Goal: Transaction & Acquisition: Purchase product/service

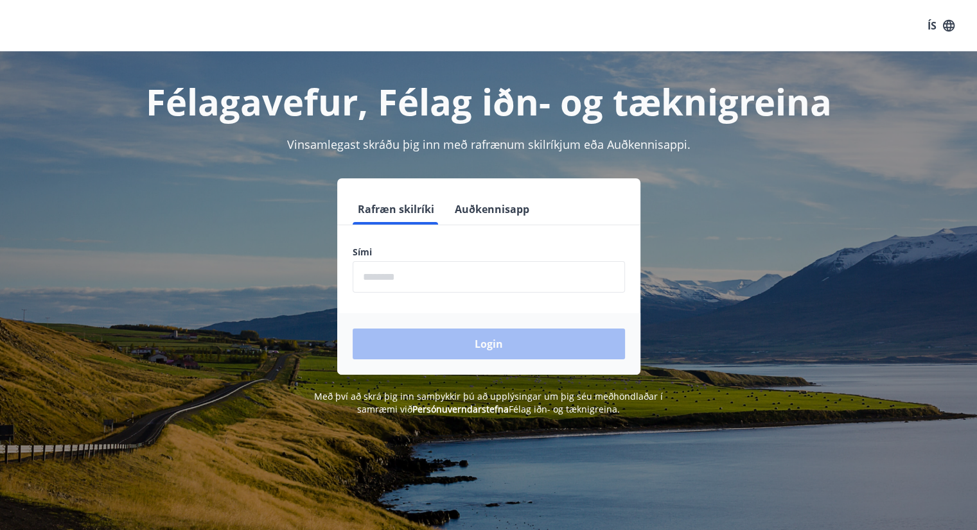
click at [378, 279] on input "phone" at bounding box center [489, 276] width 272 height 31
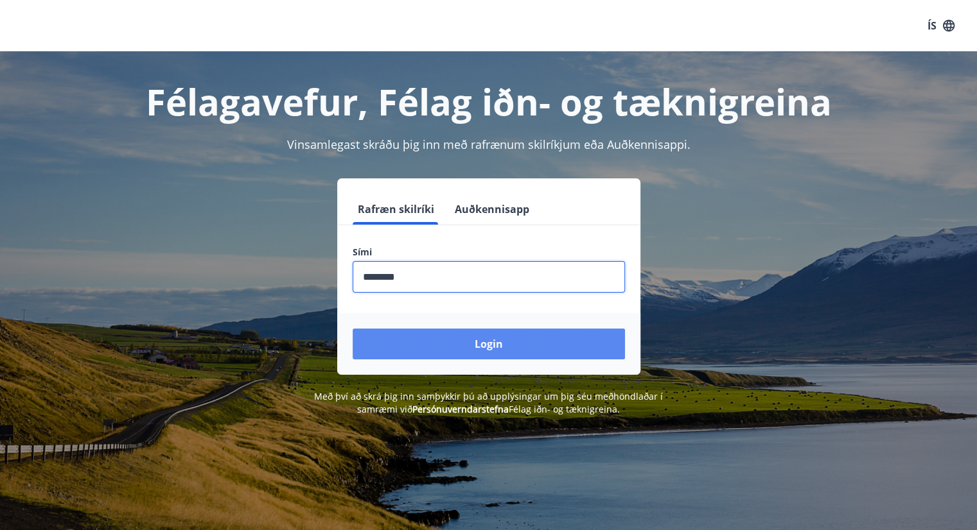
type input "********"
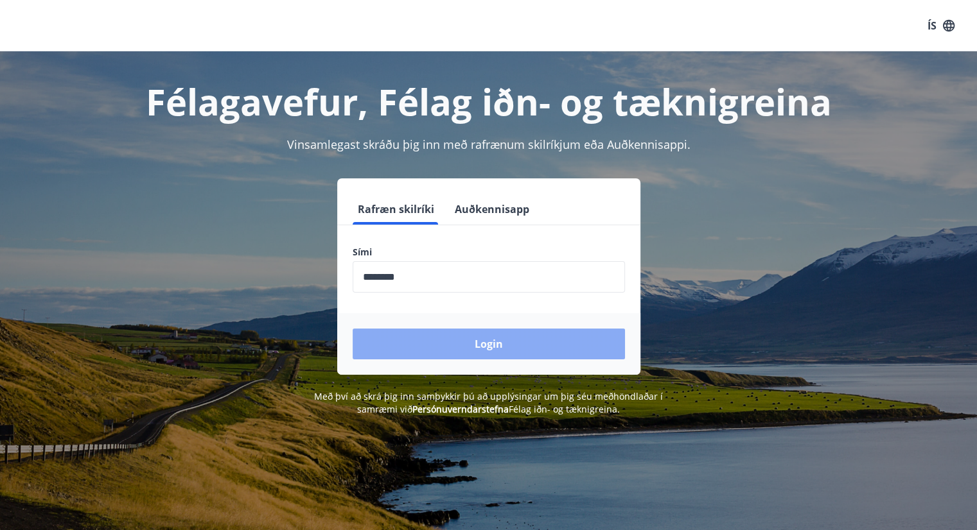
click at [492, 345] on button "Login" at bounding box center [489, 344] width 272 height 31
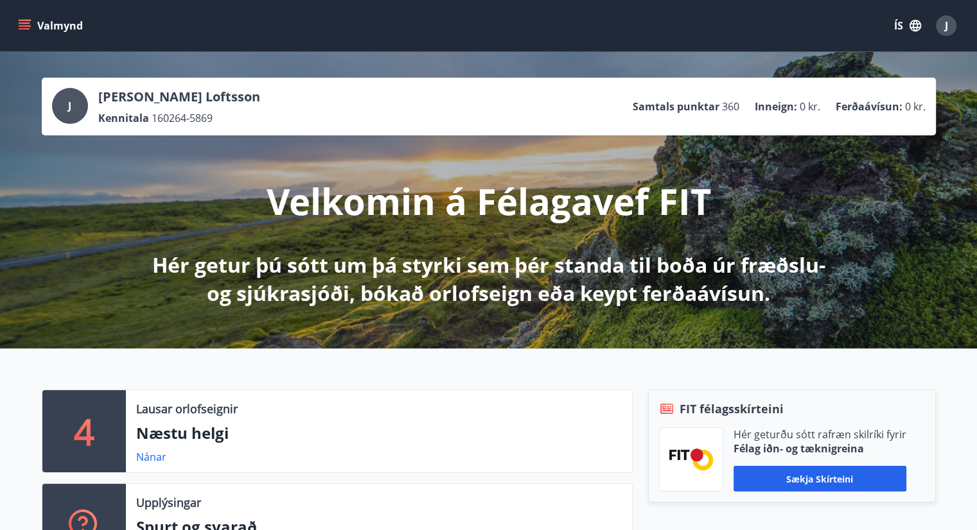
click at [31, 24] on button "Valmynd" at bounding box center [51, 25] width 73 height 23
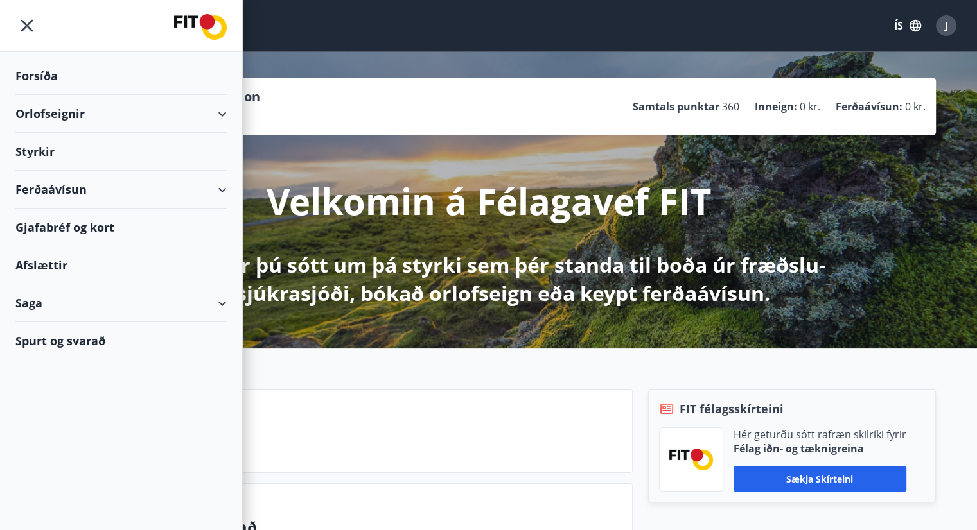
click at [191, 116] on div "Orlofseignir" at bounding box center [120, 114] width 211 height 38
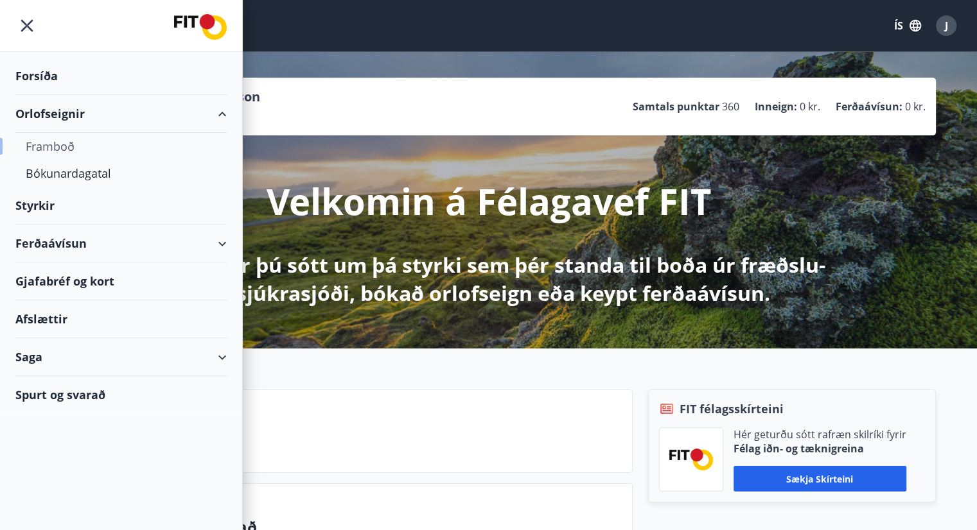
click at [74, 149] on div "Framboð" at bounding box center [121, 146] width 191 height 27
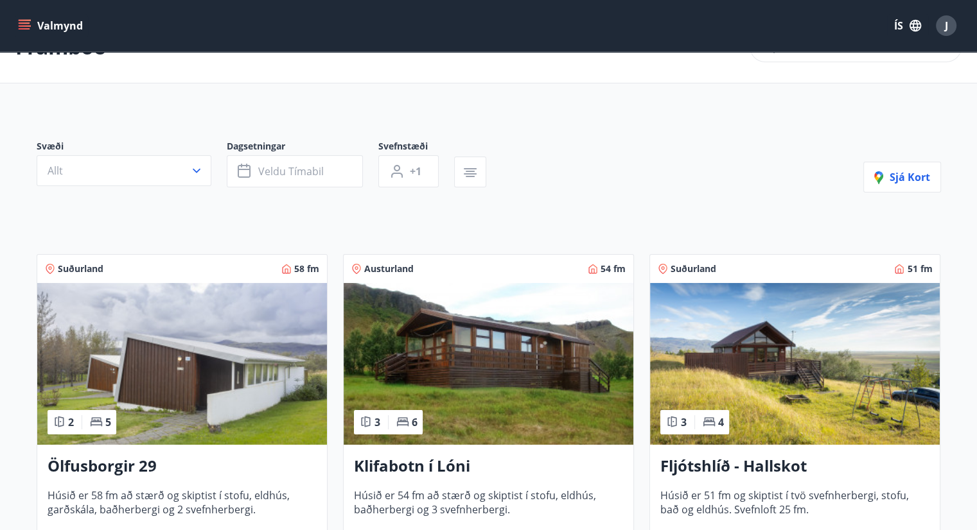
scroll to position [41, 0]
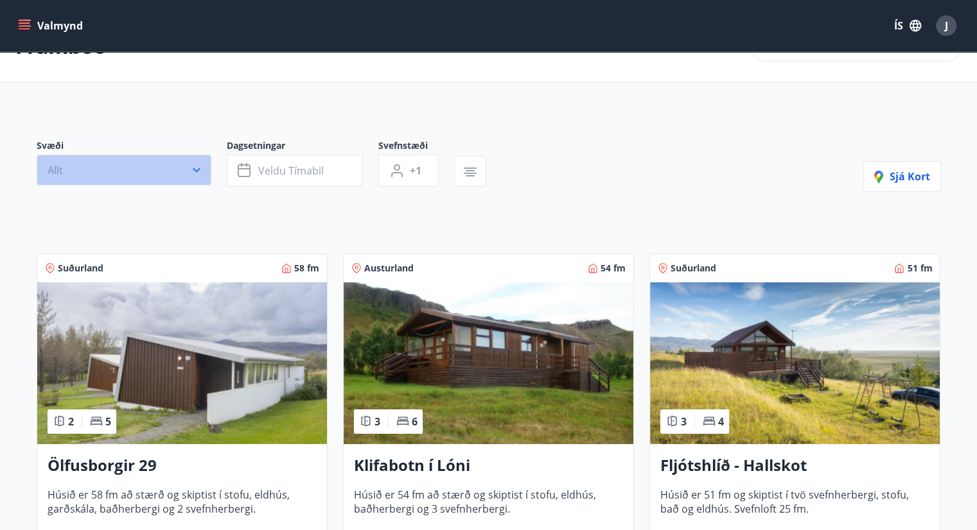
click at [196, 175] on icon "button" at bounding box center [196, 170] width 13 height 13
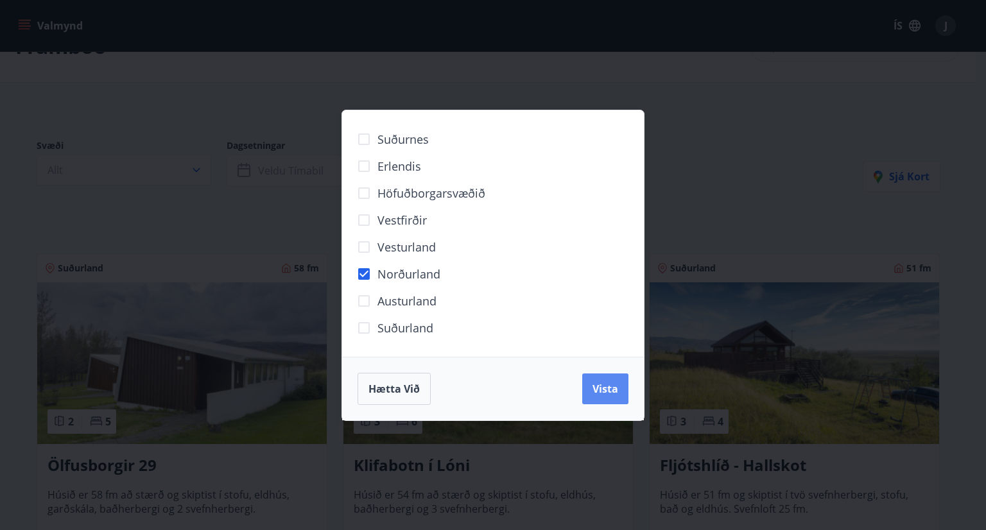
click at [612, 385] on span "Vista" at bounding box center [606, 389] width 26 height 14
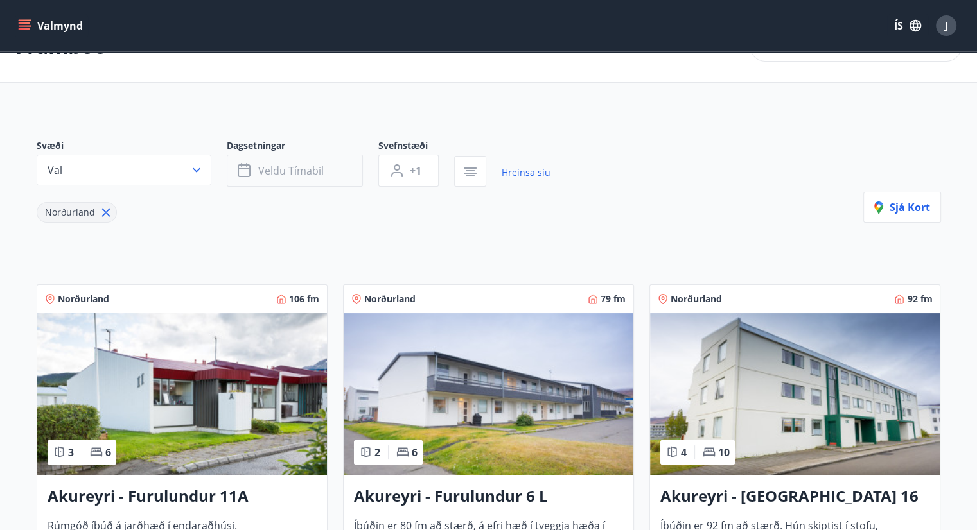
click at [254, 184] on button "Veldu tímabil" at bounding box center [295, 171] width 136 height 32
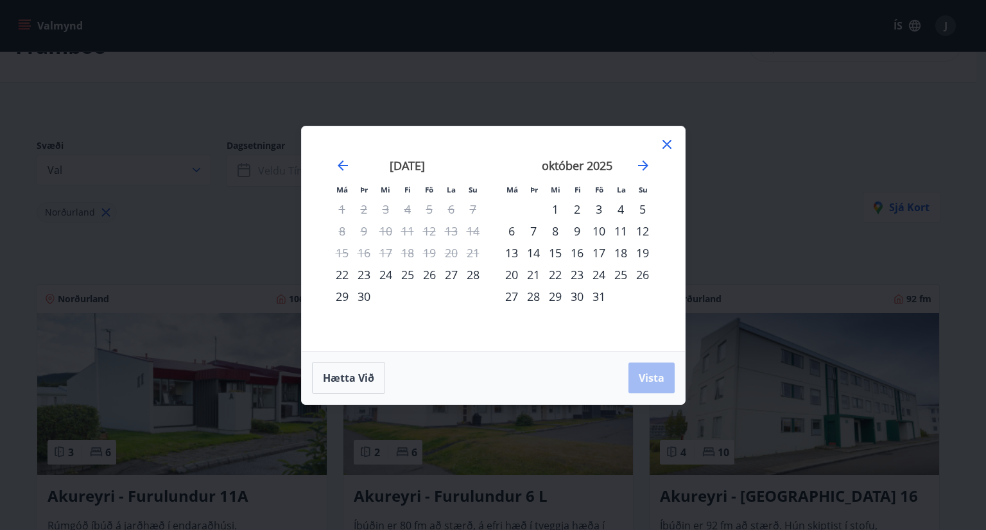
click at [598, 206] on div "3" at bounding box center [599, 209] width 22 height 22
click at [639, 209] on div "5" at bounding box center [643, 209] width 22 height 22
click at [656, 371] on span "Vista" at bounding box center [652, 378] width 26 height 14
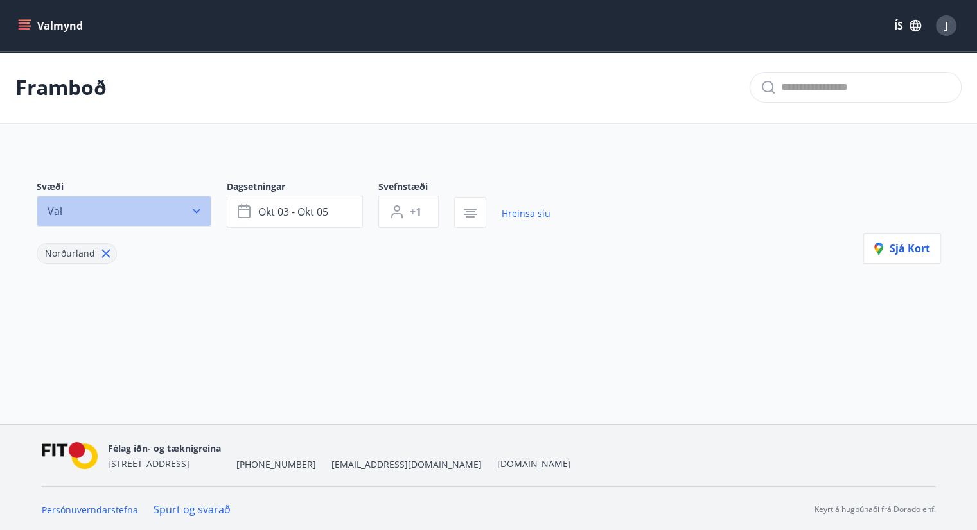
click at [198, 209] on icon "button" at bounding box center [196, 211] width 13 height 13
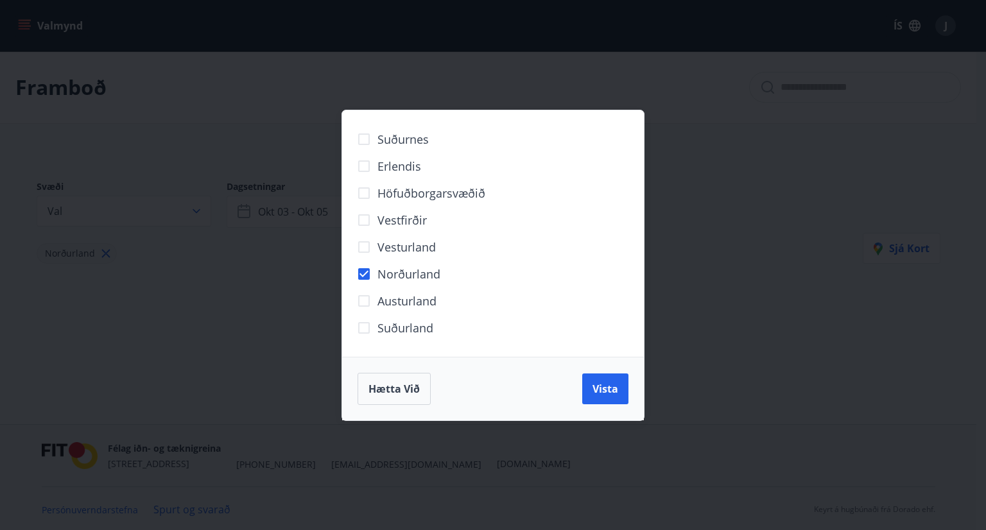
click at [244, 298] on div "Suðurnes Erlendis Höfuðborgarsvæðið Vestfirðir Vesturland Norðurland Austurland…" at bounding box center [493, 265] width 986 height 530
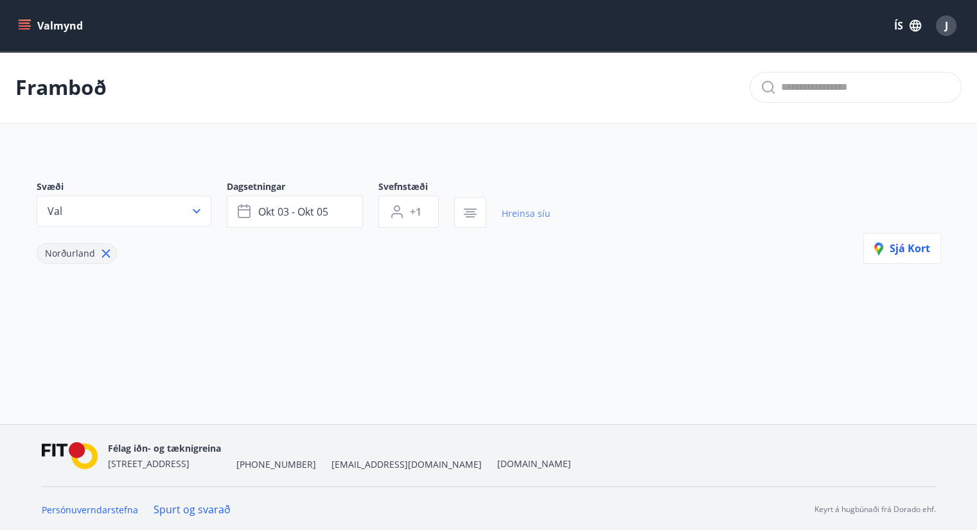
click at [519, 207] on link "Hreinsa síu" at bounding box center [526, 214] width 49 height 28
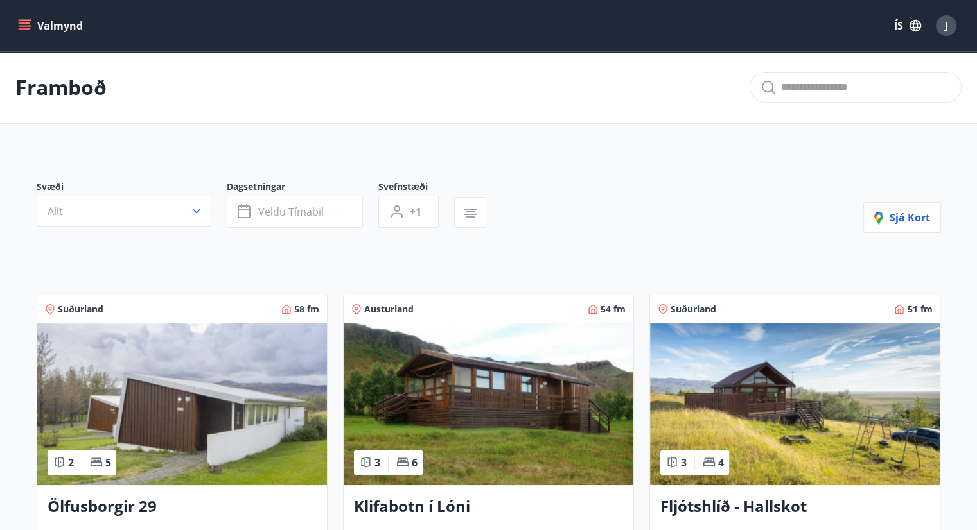
click at [53, 21] on button "Valmynd" at bounding box center [51, 25] width 73 height 23
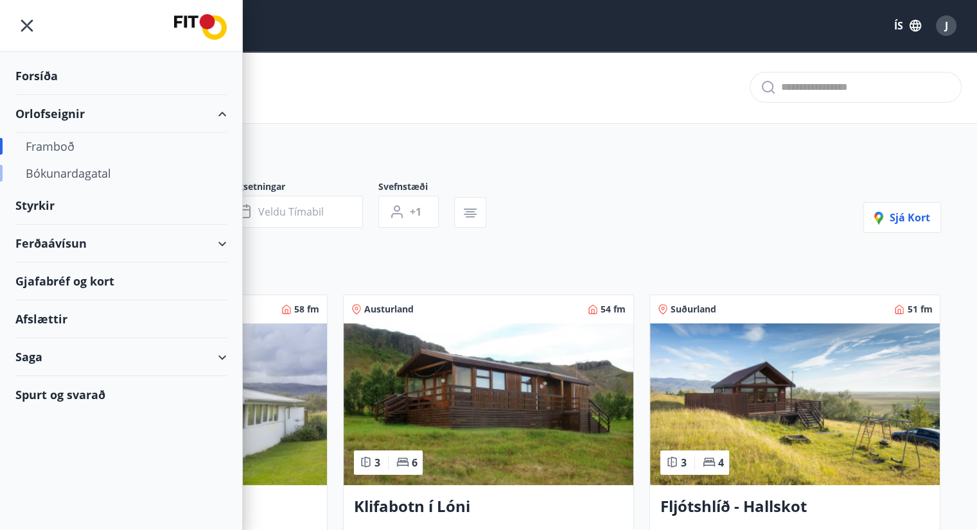
click at [63, 173] on div "Bókunardagatal" at bounding box center [121, 173] width 191 height 27
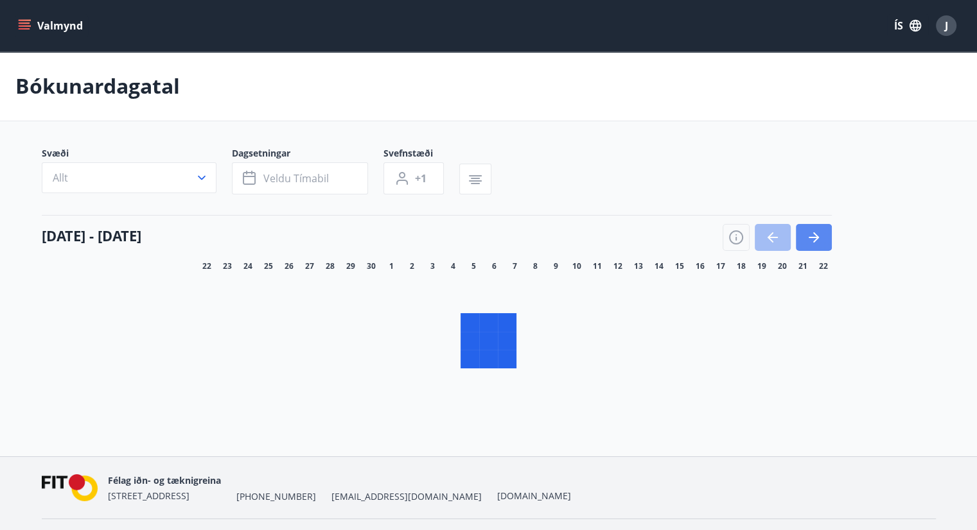
click at [814, 234] on icon "button" at bounding box center [816, 237] width 6 height 10
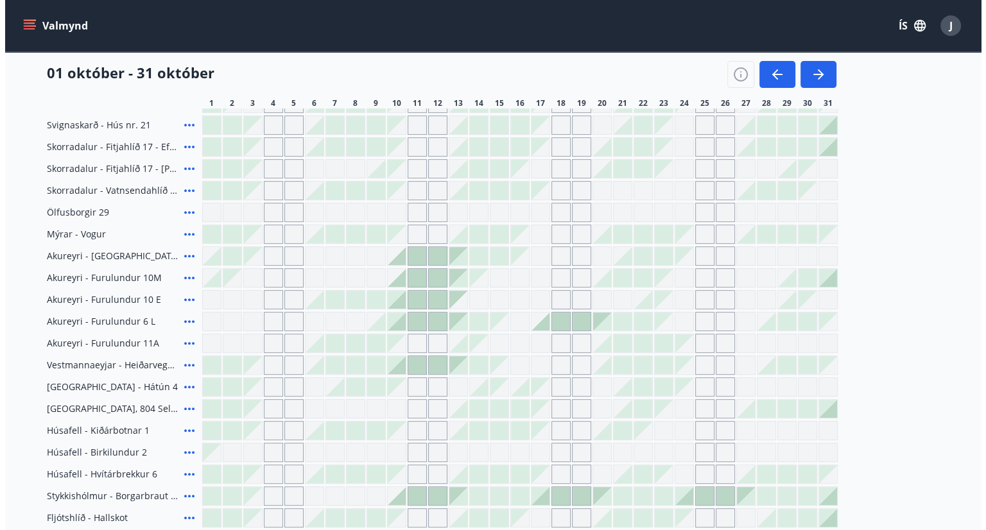
scroll to position [410, 0]
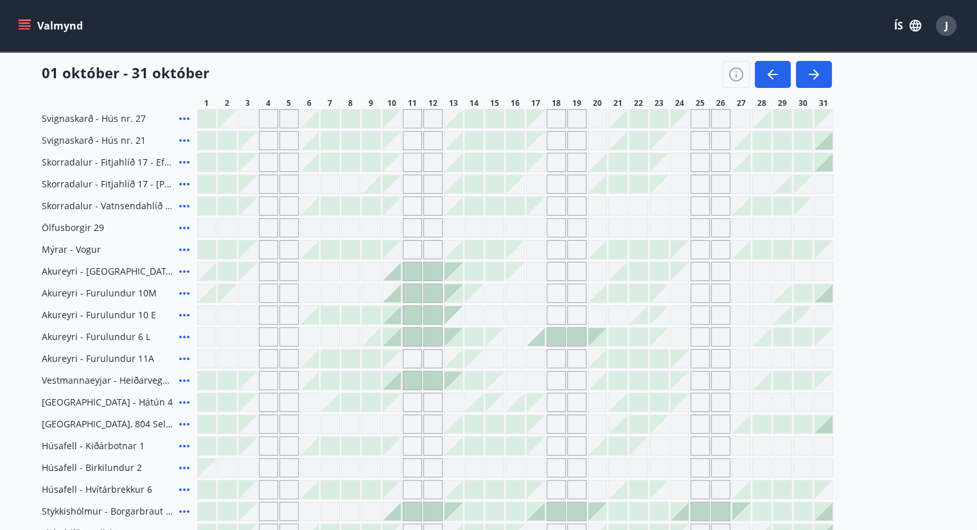
click at [412, 273] on div at bounding box center [412, 272] width 18 height 18
click at [412, 273] on body "Valmynd ÍS J Bókunardagatal Svæði Allt Dagsetningar Veldu tímabil Svefnstæði +1…" at bounding box center [488, 156] width 977 height 1133
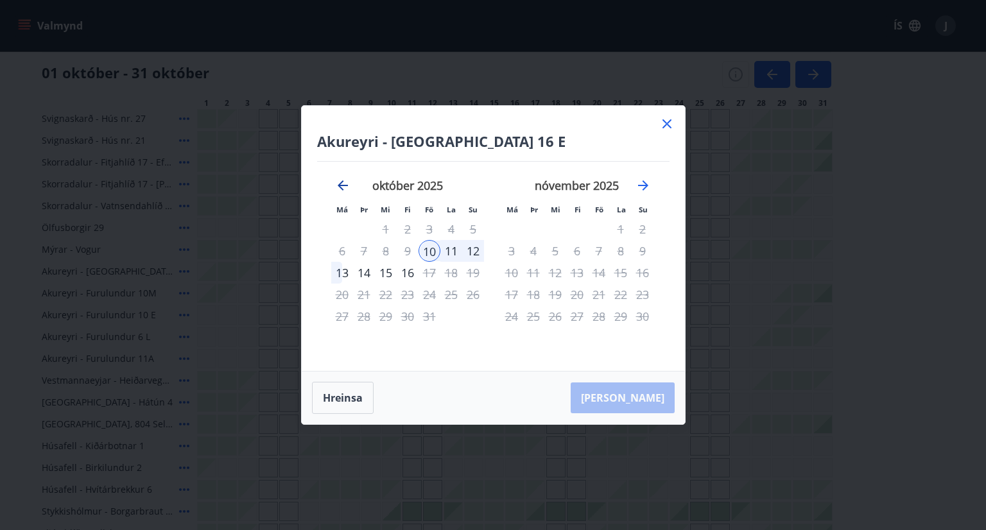
click at [339, 183] on icon "Move backward to switch to the previous month." at bounding box center [342, 185] width 15 height 15
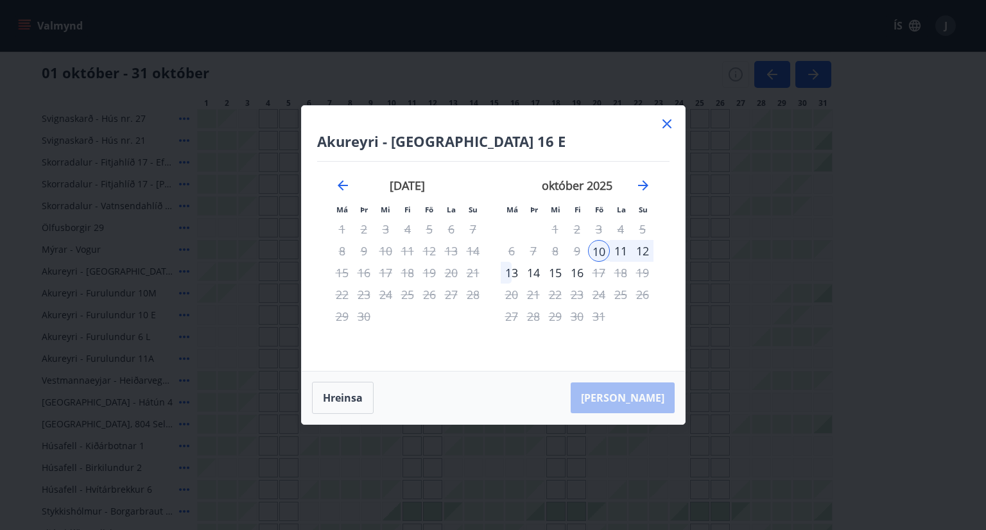
click at [666, 128] on icon at bounding box center [666, 123] width 15 height 15
click at [668, 125] on div at bounding box center [658, 118] width 19 height 19
click at [663, 119] on div at bounding box center [659, 119] width 18 height 18
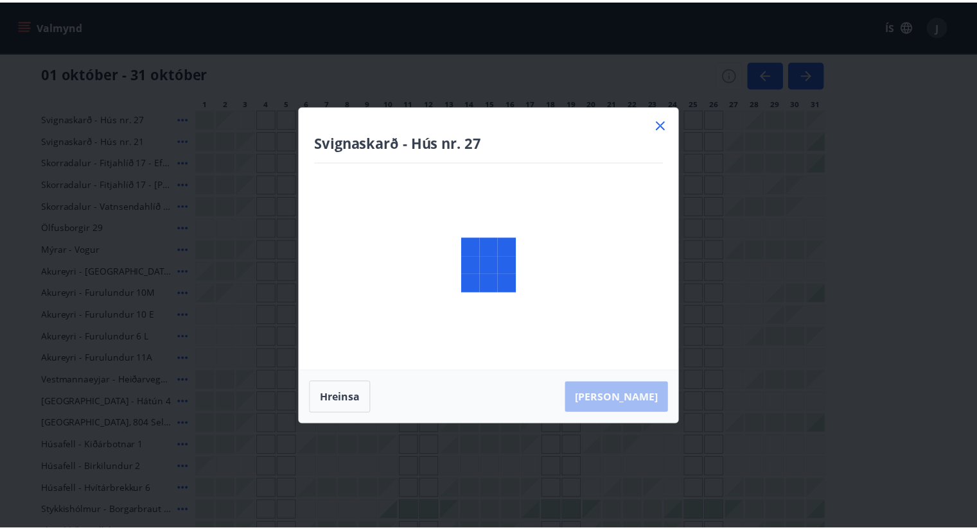
scroll to position [435, 0]
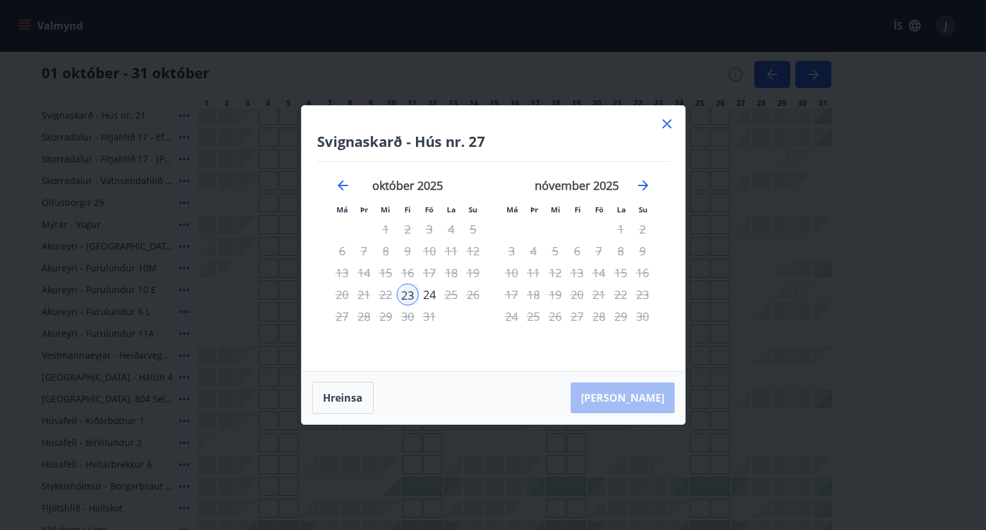
click at [667, 124] on icon at bounding box center [667, 124] width 2 height 2
click at [667, 124] on div "Gráir dagar eru ekki bókanlegir" at bounding box center [658, 115] width 19 height 19
click at [665, 119] on div "Gráir dagar eru ekki bókanlegir" at bounding box center [659, 116] width 18 height 18
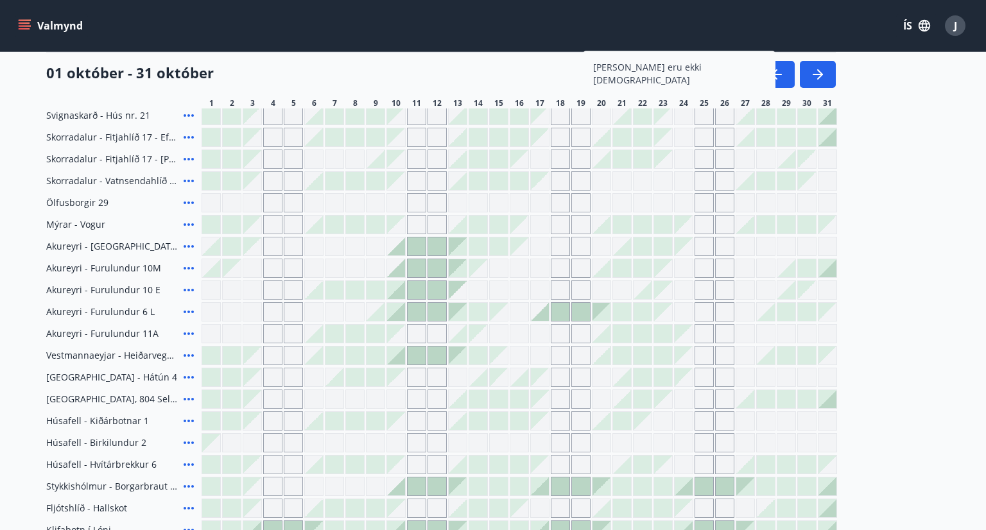
click at [665, 119] on div "Gráir dagar eru ekki bókanlegir" at bounding box center [663, 116] width 18 height 18
click at [347, 407] on div "Gráir dagar eru ekki bókanlegir" at bounding box center [354, 399] width 19 height 19
click at [345, 401] on div "Gráir dagar eru ekki bókanlegir" at bounding box center [354, 399] width 19 height 19
click at [267, 247] on div "Gráir dagar eru ekki bókanlegir" at bounding box center [272, 246] width 19 height 19
click at [186, 247] on icon at bounding box center [188, 246] width 15 height 15
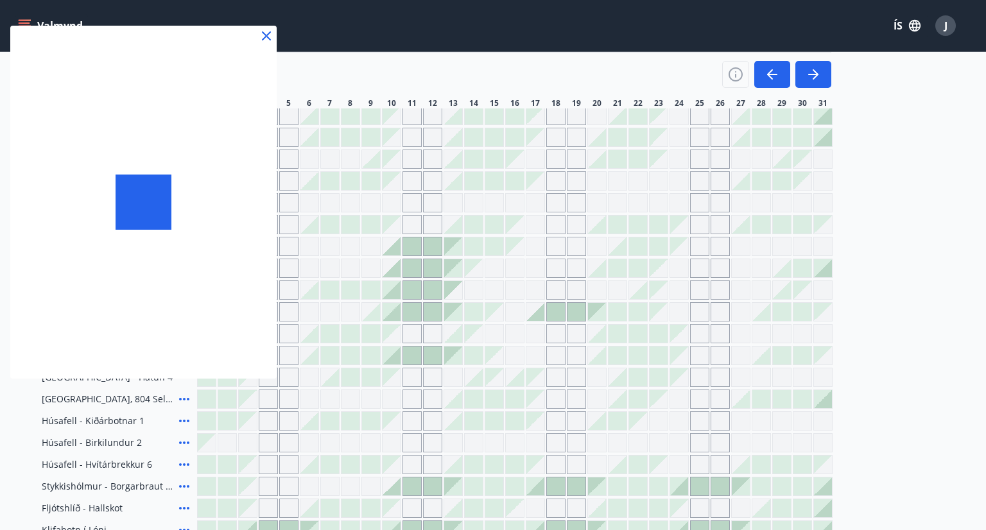
click at [184, 265] on div at bounding box center [143, 202] width 266 height 353
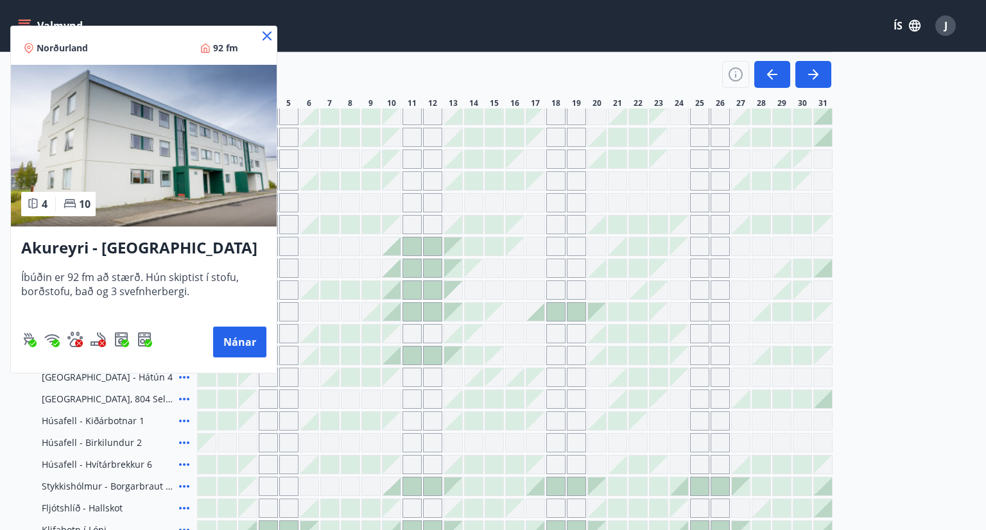
click at [270, 39] on icon at bounding box center [267, 35] width 9 height 9
click at [268, 31] on div "Valmynd ÍS J" at bounding box center [488, 25] width 946 height 31
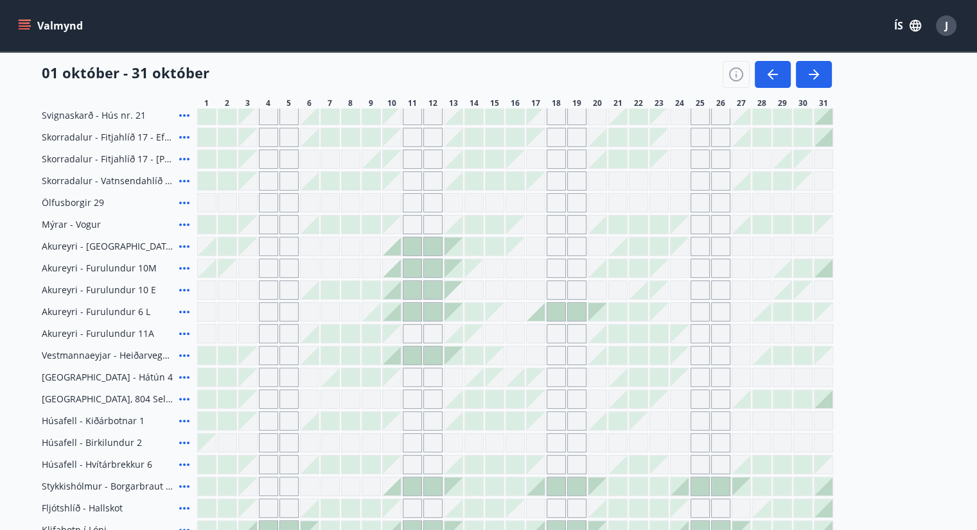
click at [265, 250] on div "Gráir dagar eru ekki bókanlegir" at bounding box center [268, 246] width 19 height 19
click at [289, 242] on div "Gráir dagar eru ekki bókanlegir" at bounding box center [288, 246] width 19 height 19
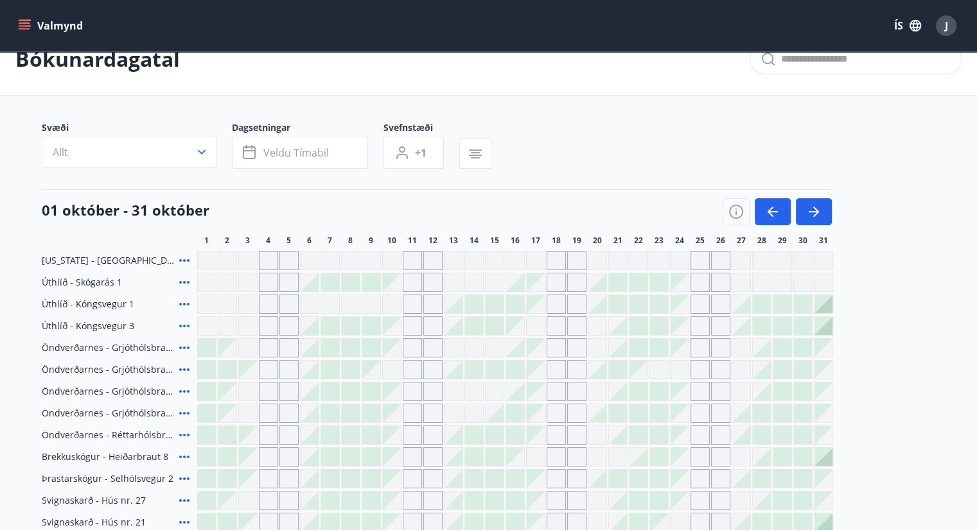
scroll to position [0, 0]
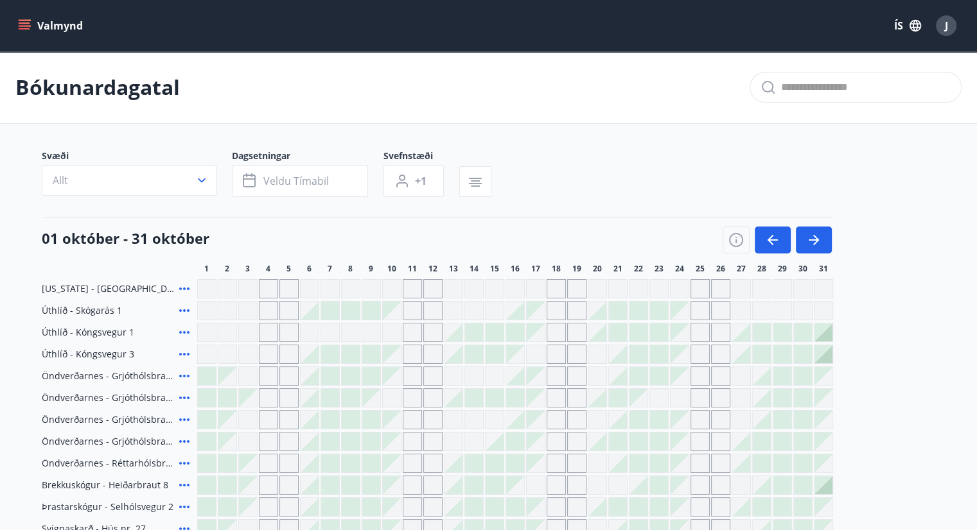
click at [21, 26] on icon "menu" at bounding box center [24, 25] width 13 height 13
drag, startPoint x: 21, startPoint y: 26, endPoint x: 18, endPoint y: 33, distance: 6.9
click at [14, 35] on div "Valmynd ÍS J" at bounding box center [488, 25] width 977 height 51
click at [26, 28] on icon "menu" at bounding box center [25, 28] width 12 height 1
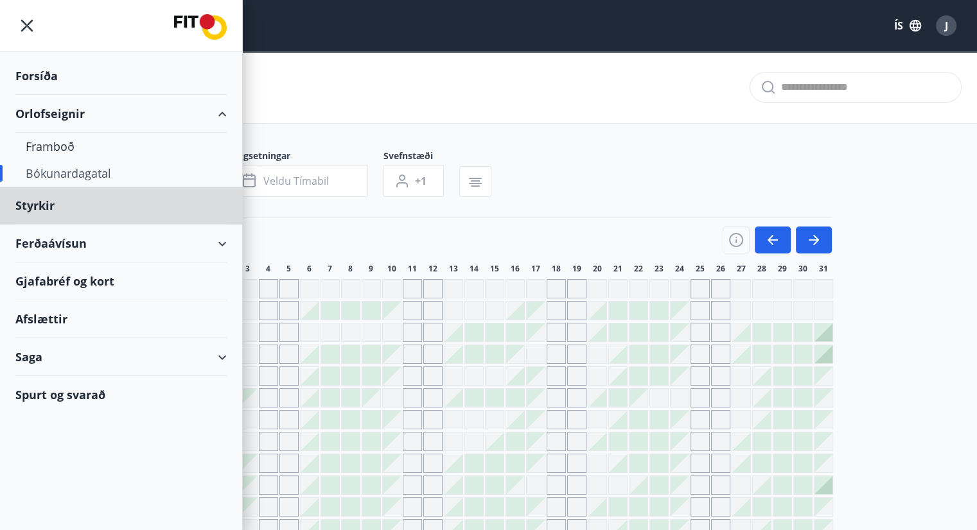
click at [50, 78] on div "Forsíða" at bounding box center [120, 76] width 211 height 38
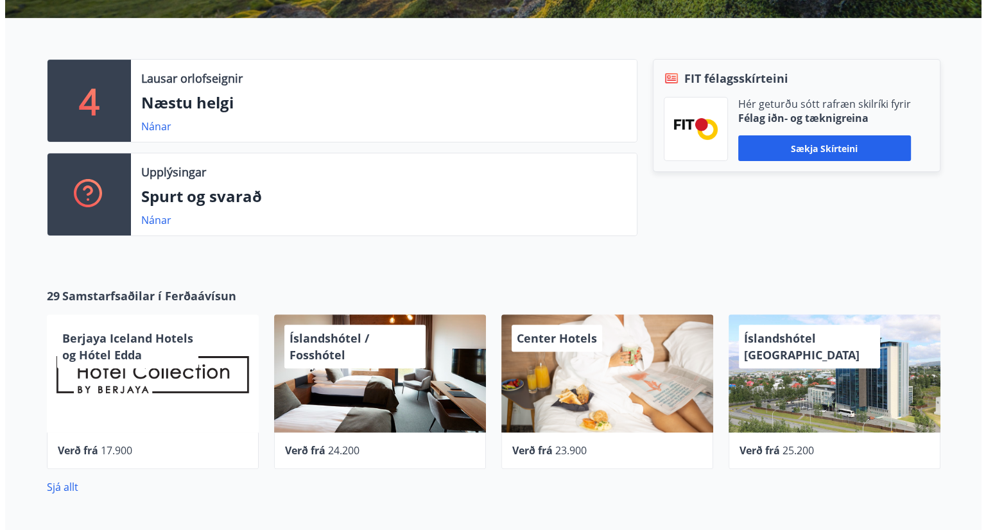
scroll to position [347, 0]
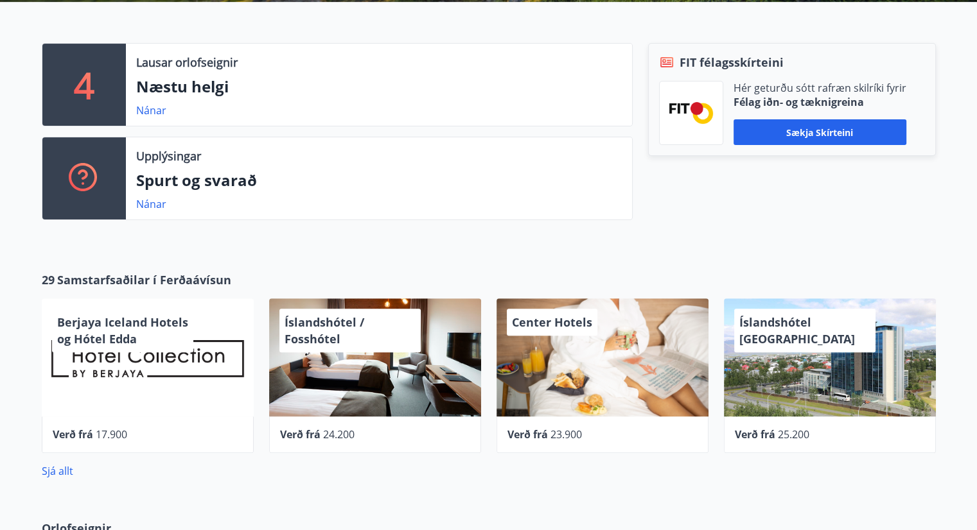
click at [113, 344] on span "Berjaya Iceland Hotels og Hótel Edda" at bounding box center [122, 331] width 131 height 32
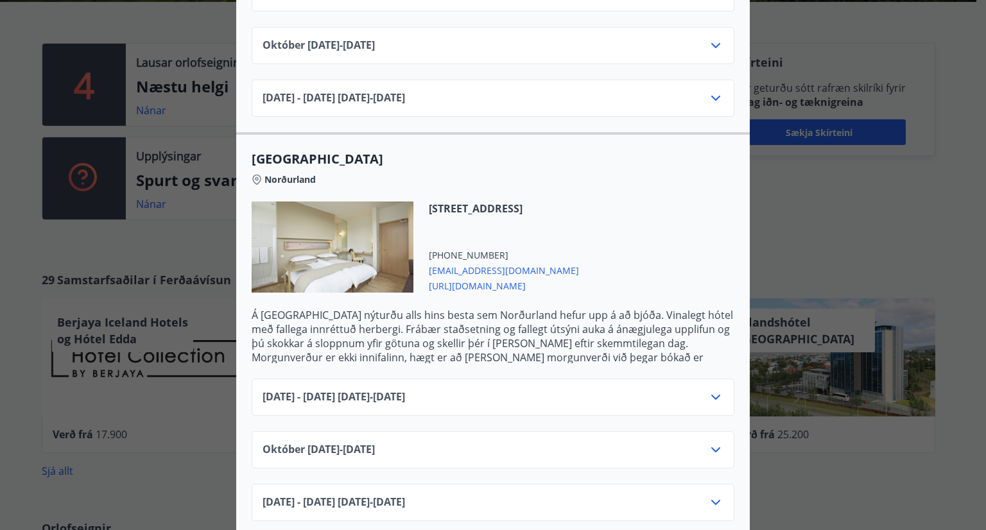
scroll to position [652, 0]
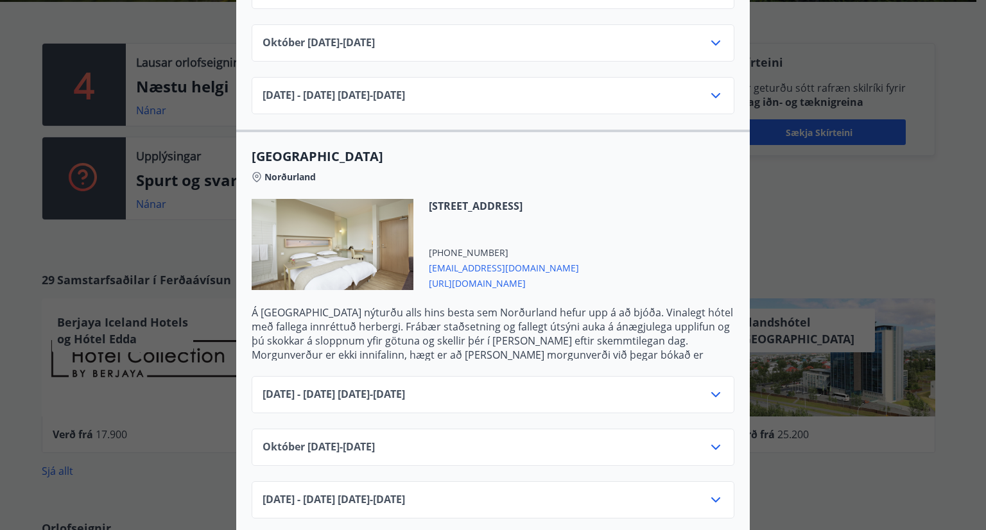
click at [708, 440] on icon at bounding box center [715, 447] width 15 height 15
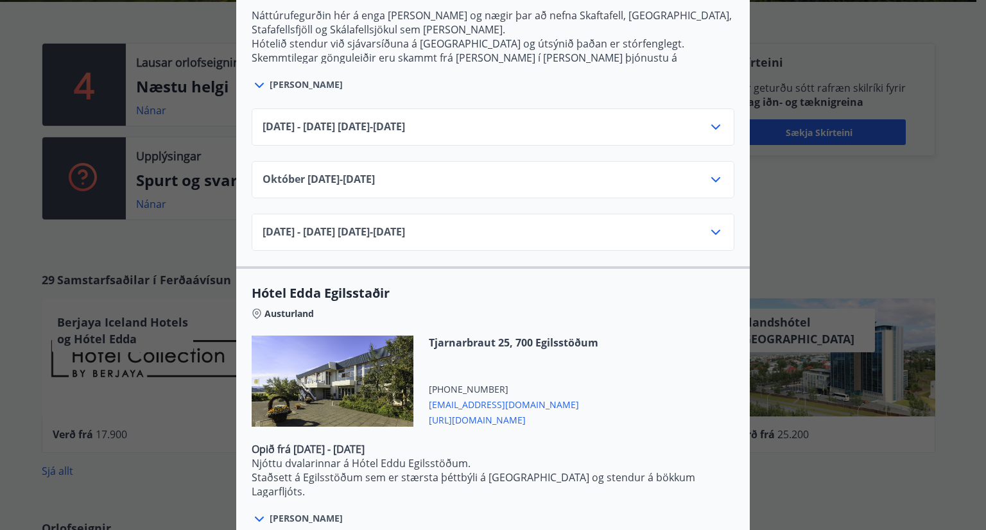
scroll to position [2036, 0]
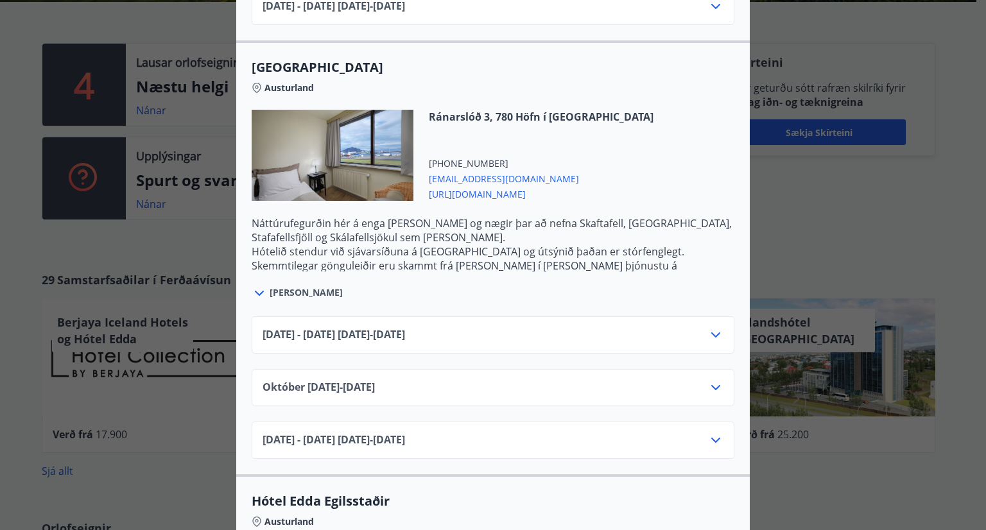
click at [152, 252] on div "Berjaya Iceland Hotels og Hótel Edda Berjaya Iceland Hotels og Hótel Edda eru h…" at bounding box center [493, 265] width 986 height 530
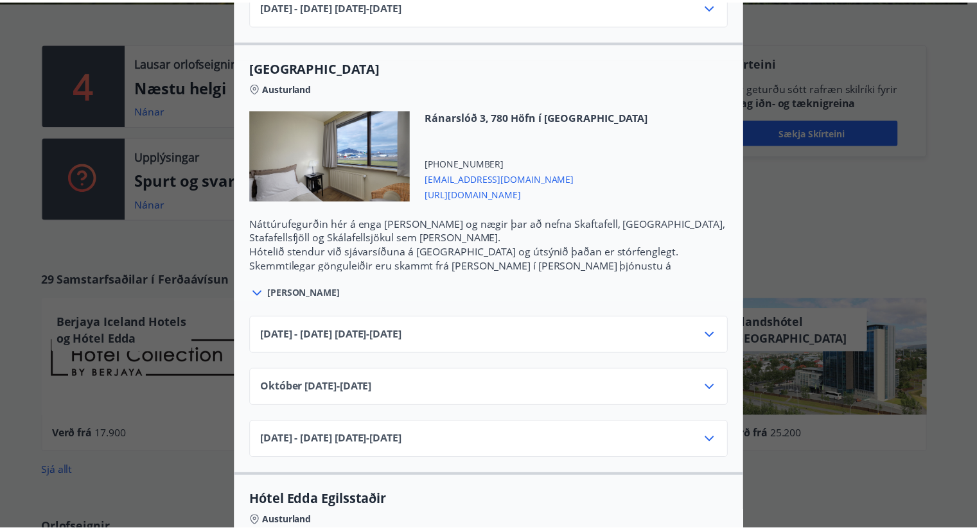
scroll to position [0, 0]
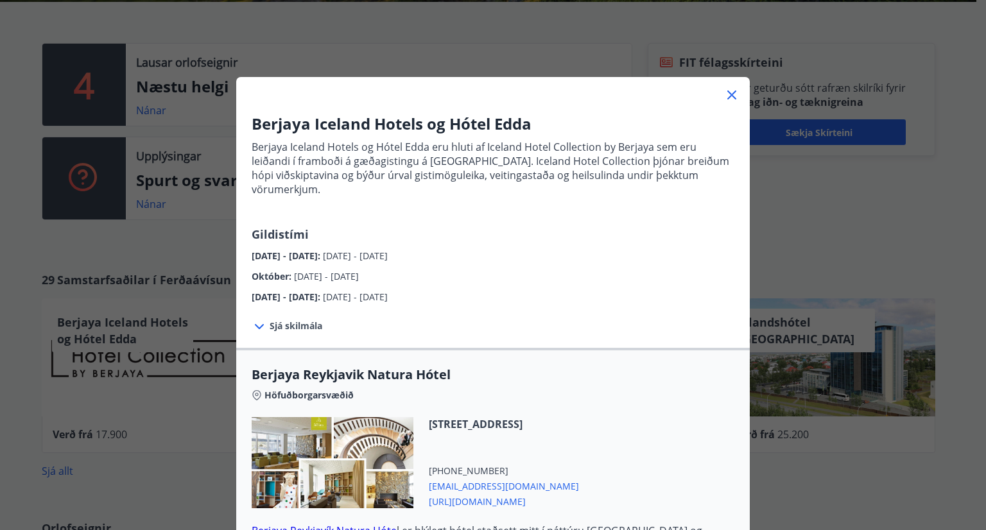
click at [728, 96] on icon at bounding box center [732, 95] width 9 height 9
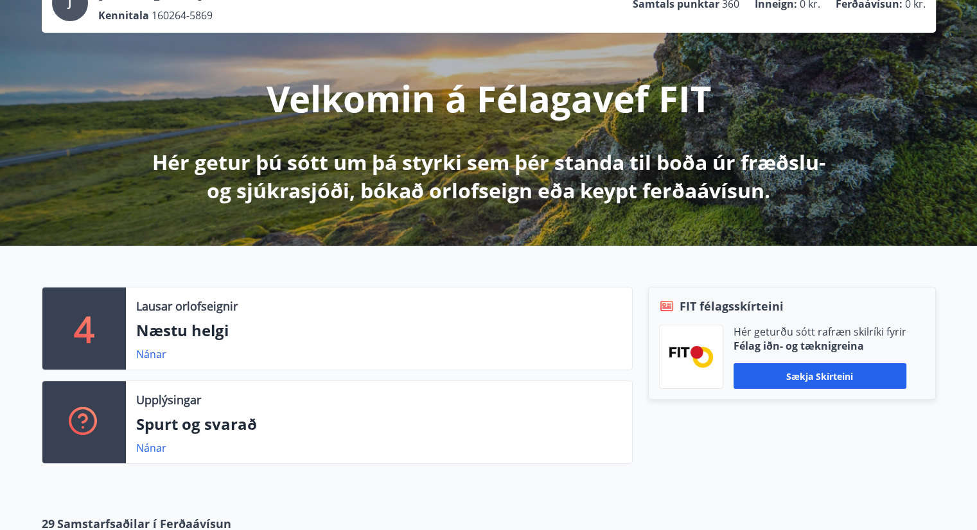
scroll to position [113, 0]
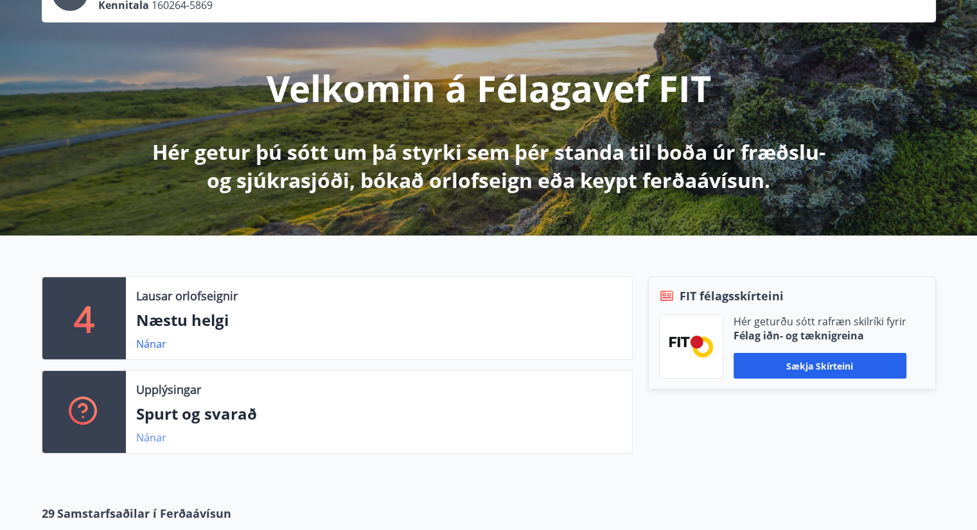
click at [154, 437] on link "Nánar" at bounding box center [151, 438] width 30 height 14
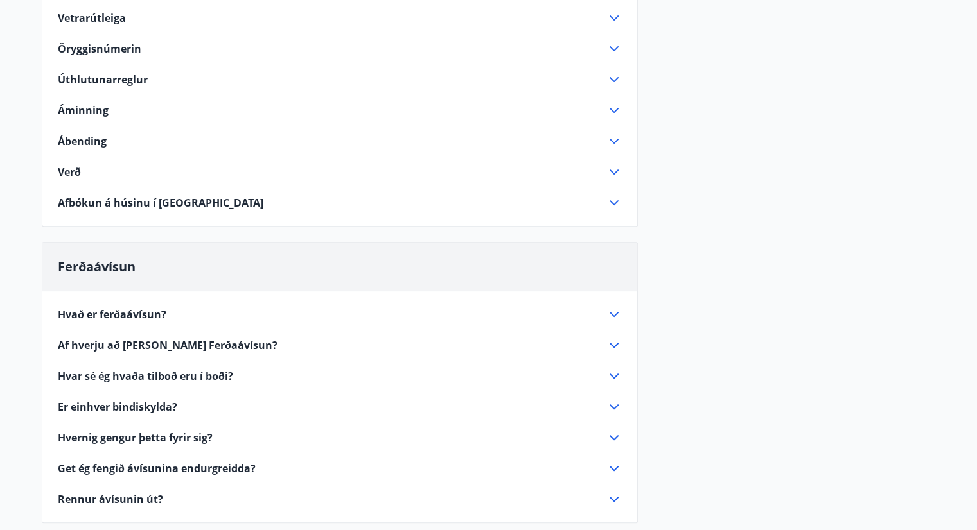
scroll to position [482, 0]
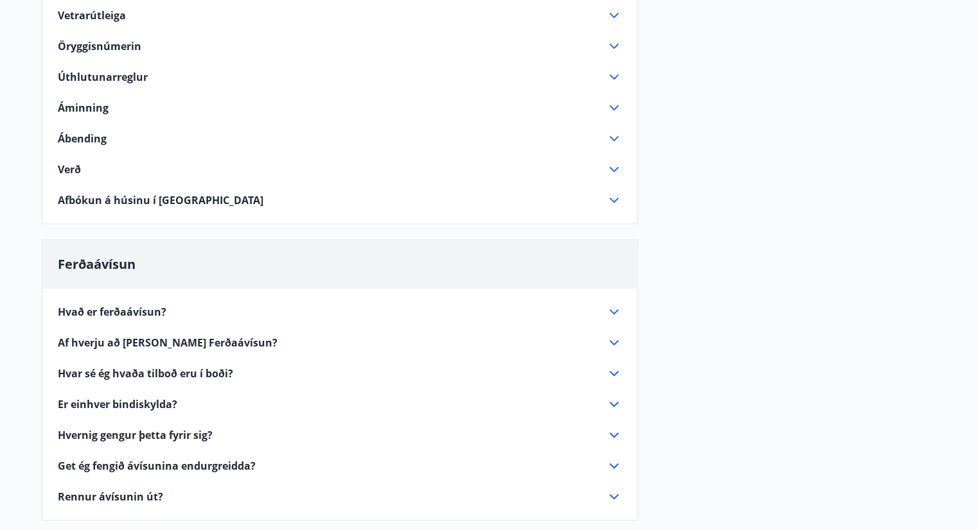
click at [161, 311] on span "Hvað er ferðaávísun?" at bounding box center [112, 312] width 109 height 14
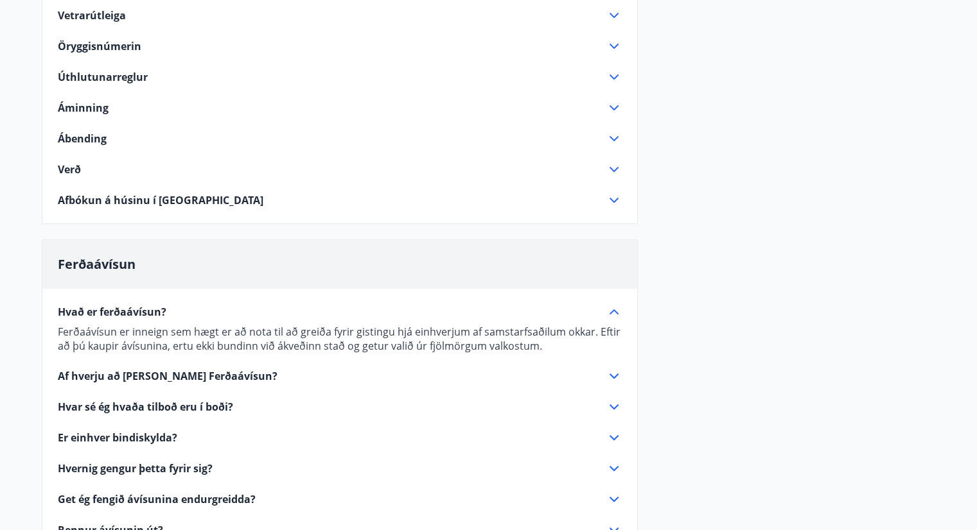
click at [144, 374] on span "Af hverju að kaupa Ferðaávísun?" at bounding box center [168, 376] width 220 height 14
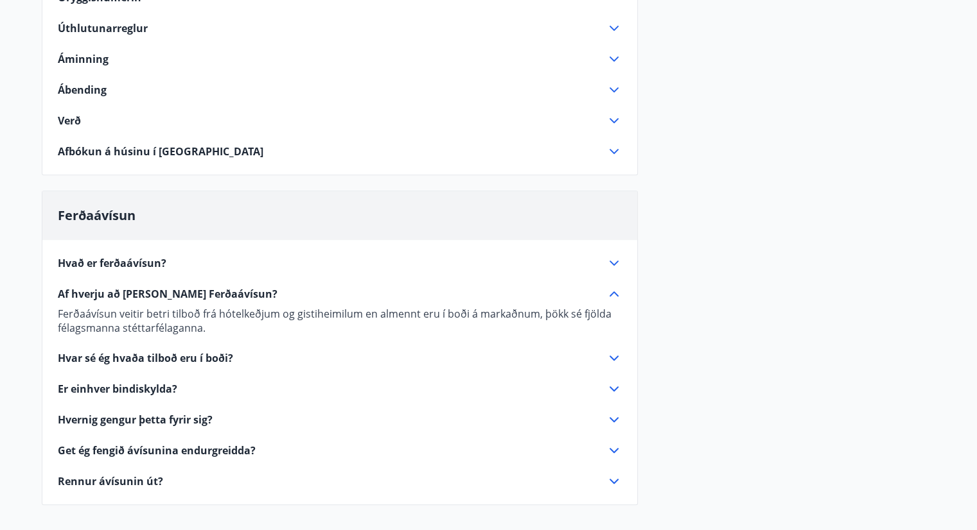
scroll to position [537, 0]
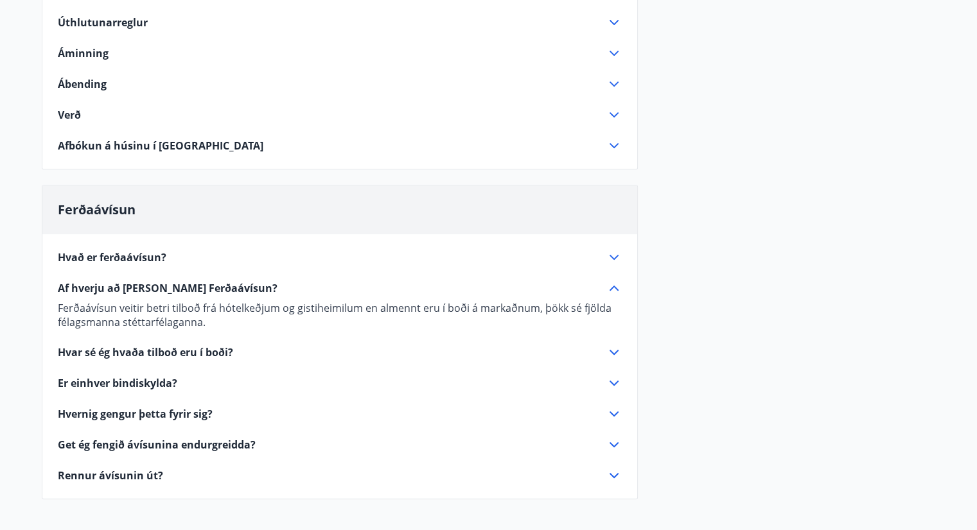
click at [135, 417] on span "Hvernig gengur þetta fyrir sig?" at bounding box center [135, 414] width 155 height 14
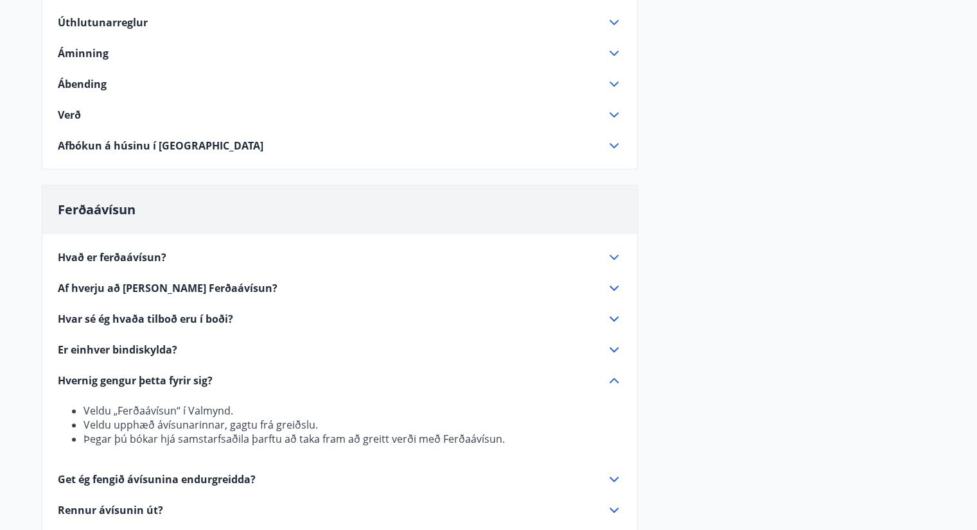
scroll to position [541, 0]
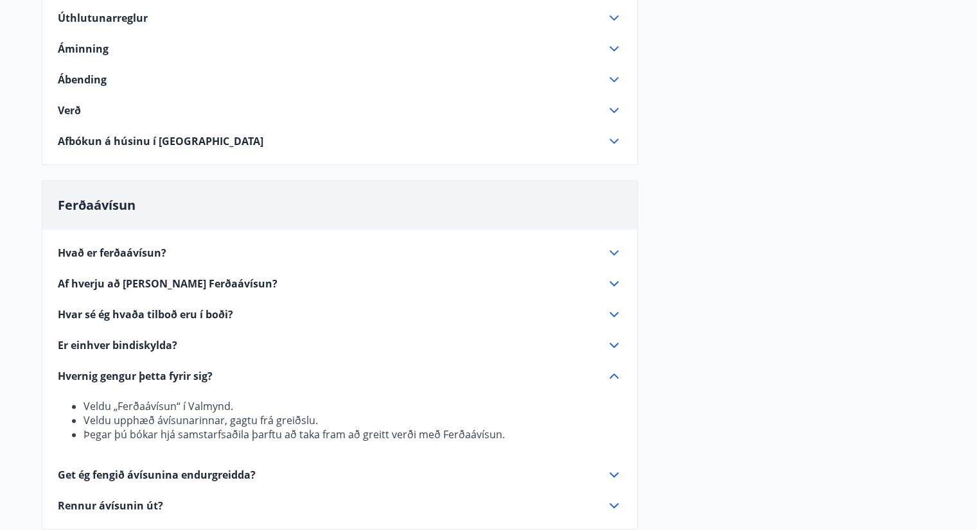
click at [174, 473] on span "Get ég fengið ávísunina endurgreidda?" at bounding box center [157, 475] width 198 height 14
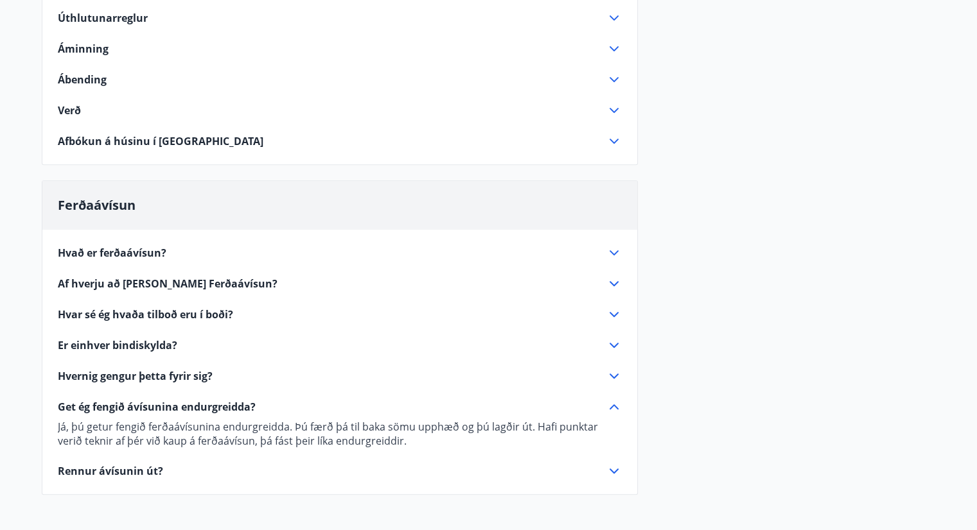
click at [127, 472] on span "Rennur ávísunin út?" at bounding box center [110, 471] width 105 height 14
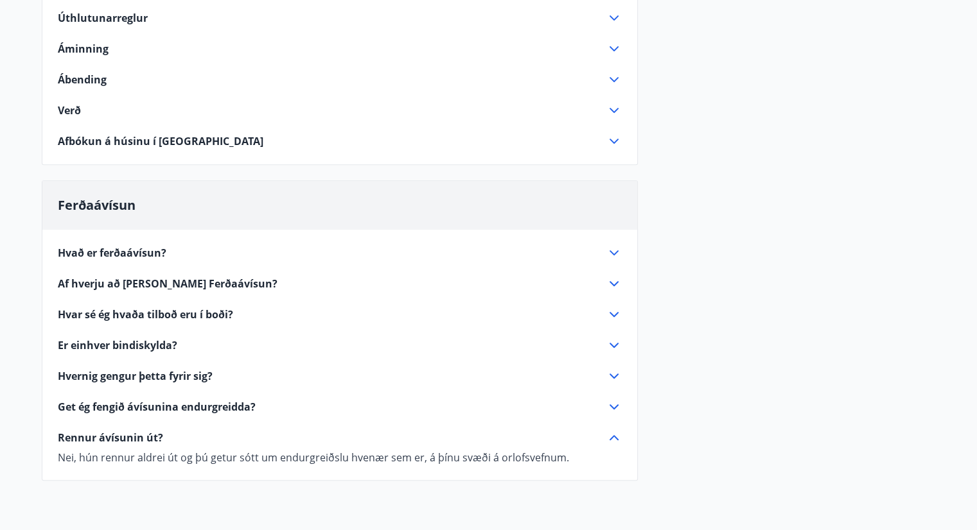
click at [141, 373] on span "Hvernig gengur þetta fyrir sig?" at bounding box center [135, 376] width 155 height 14
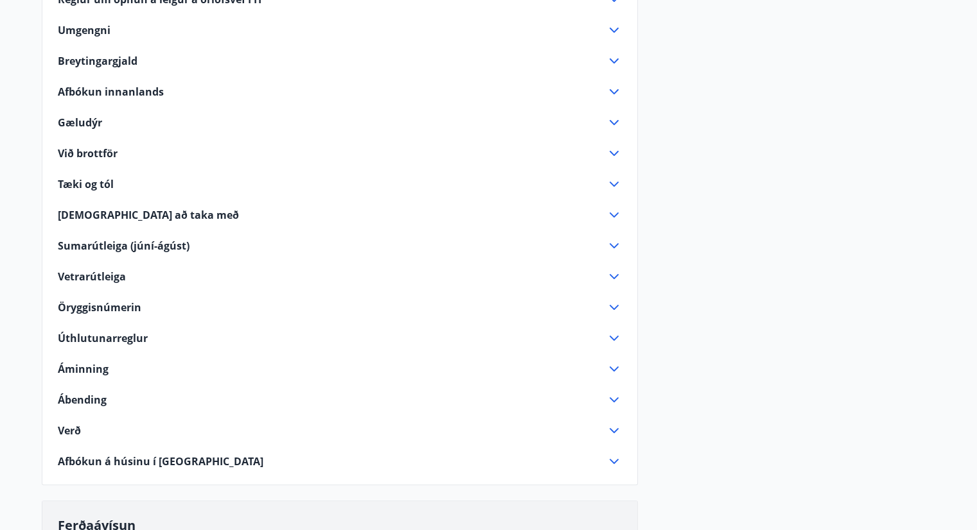
scroll to position [0, 0]
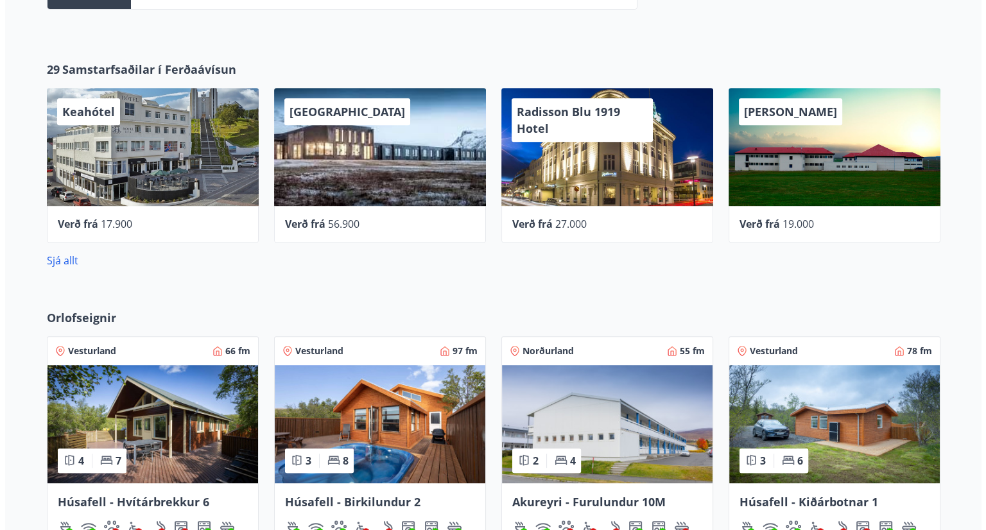
scroll to position [578, 0]
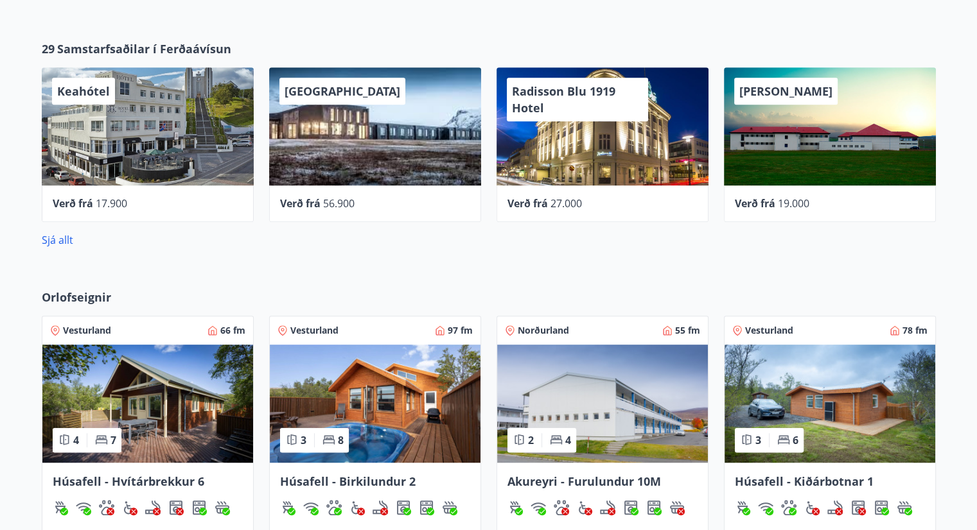
click at [153, 156] on div "Keahótel" at bounding box center [148, 126] width 212 height 118
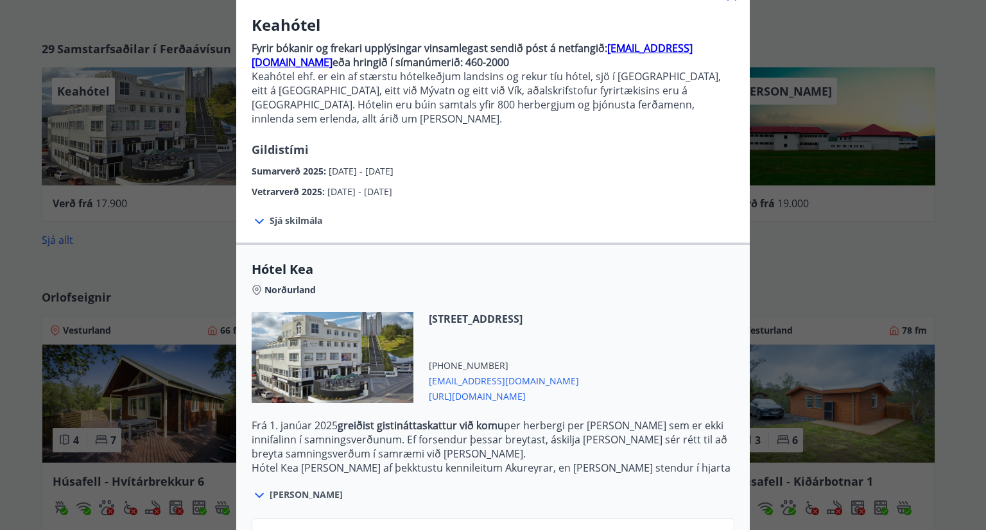
scroll to position [188, 0]
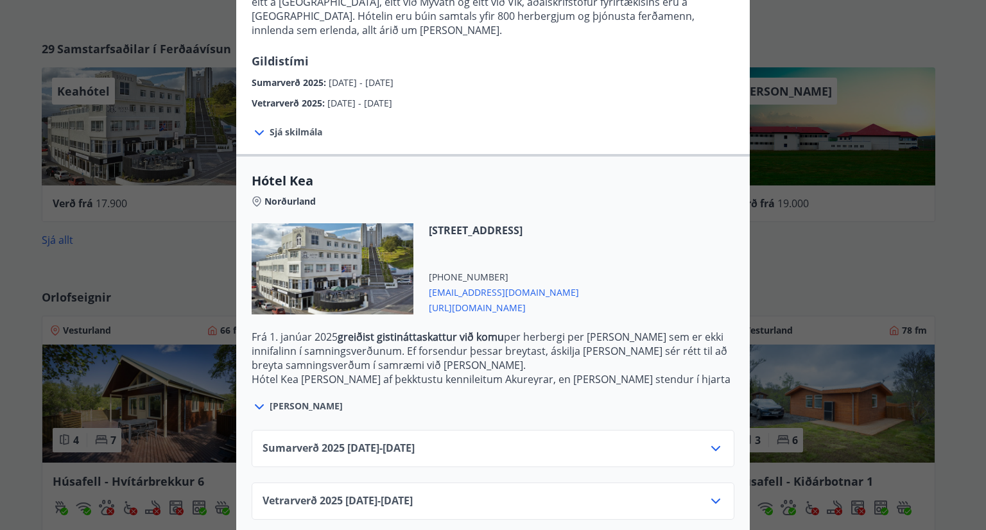
click at [719, 494] on icon at bounding box center [715, 501] width 15 height 15
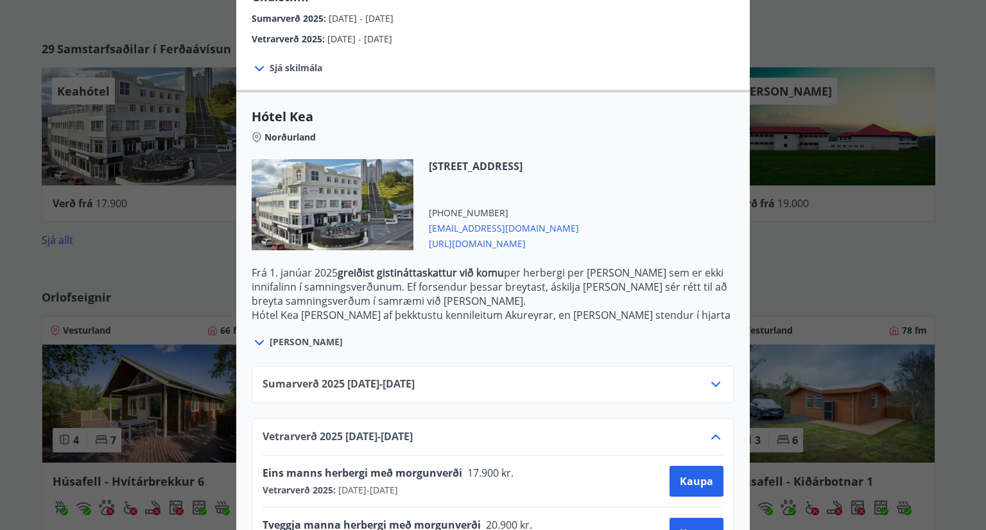
scroll to position [291, 0]
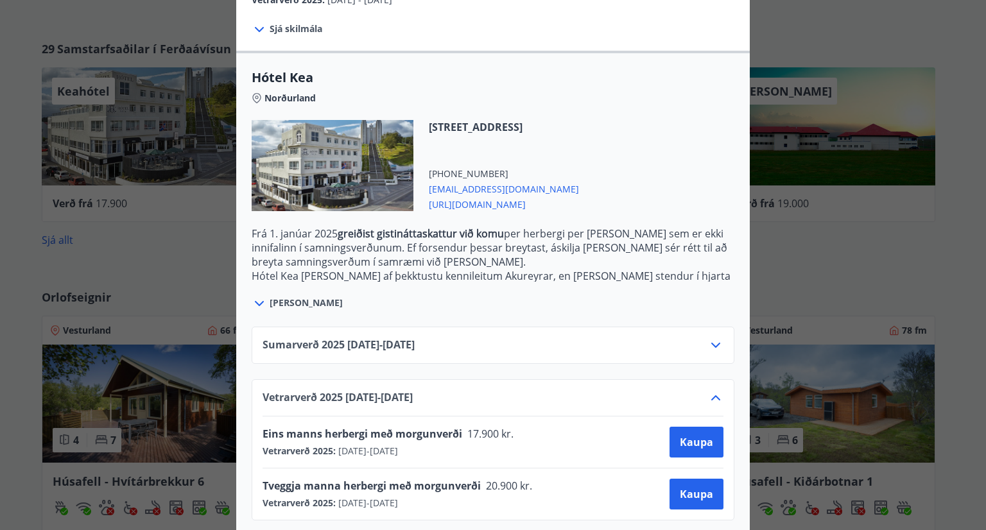
click at [148, 254] on div "Keahótel Fyrir bókanir og frekari upplýsingar vinsamlegast sendið póst á netfan…" at bounding box center [493, 265] width 986 height 530
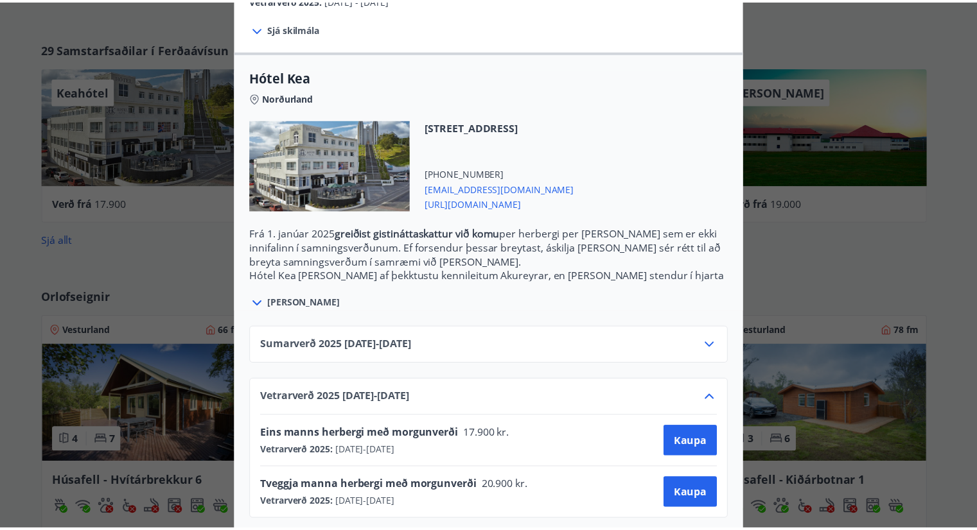
scroll to position [0, 0]
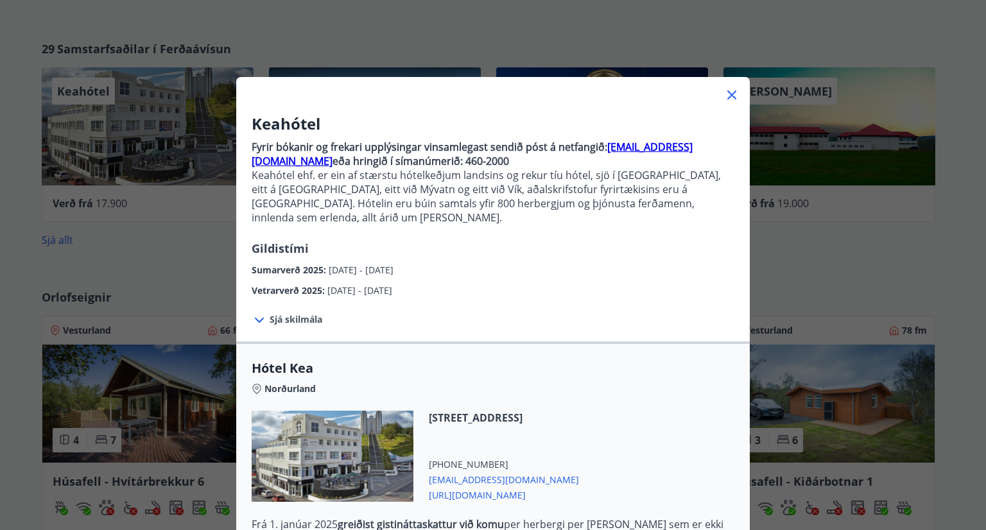
click at [728, 96] on icon at bounding box center [732, 95] width 9 height 9
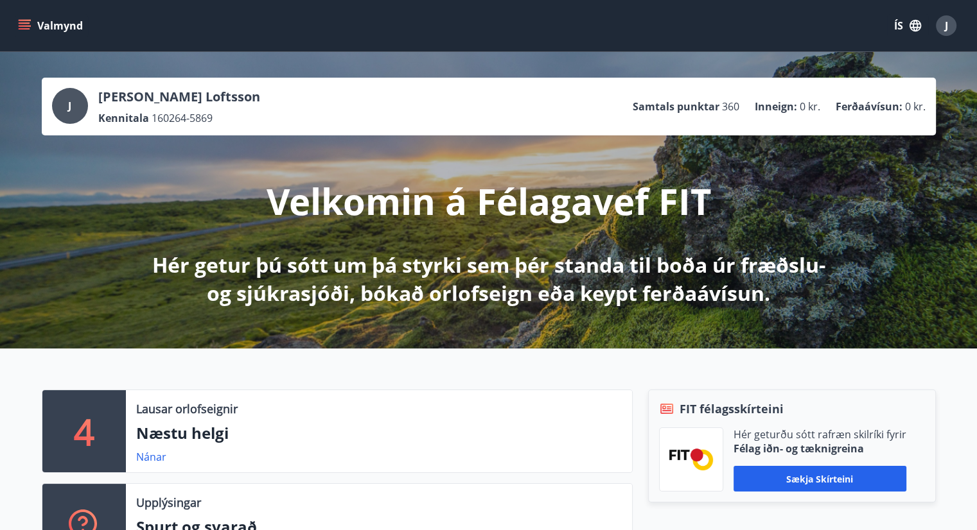
click at [37, 22] on button "Valmynd" at bounding box center [51, 25] width 73 height 23
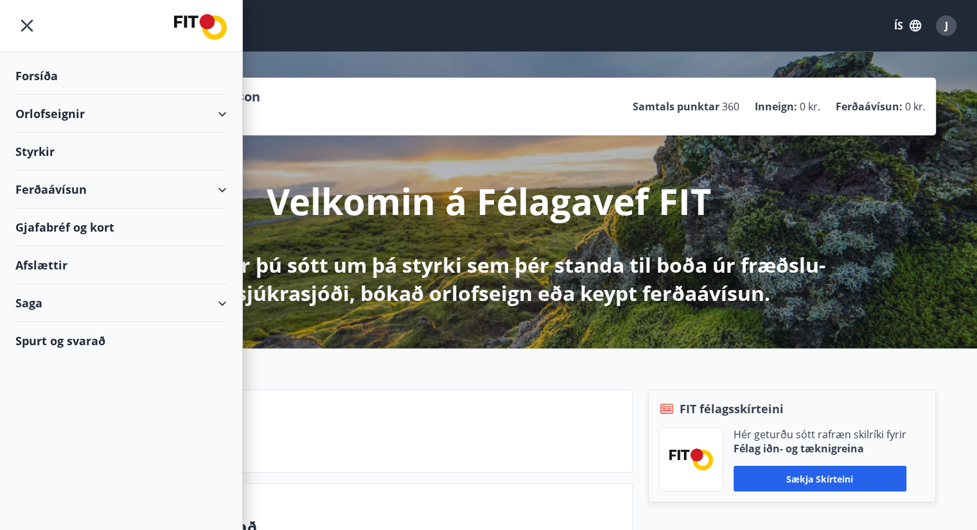
click at [87, 188] on div "Ferðaávísun" at bounding box center [120, 190] width 211 height 38
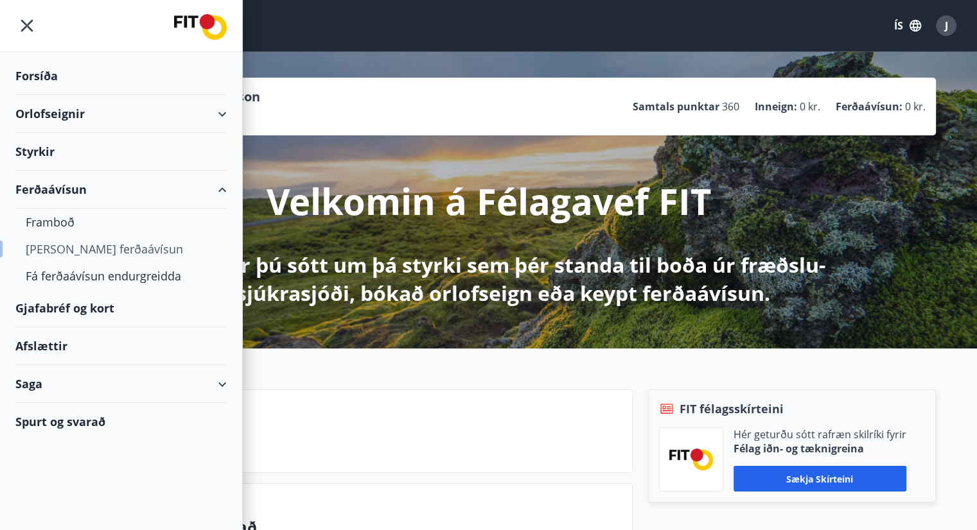
click at [90, 242] on div "Kaupa ferðaávísun" at bounding box center [121, 249] width 191 height 27
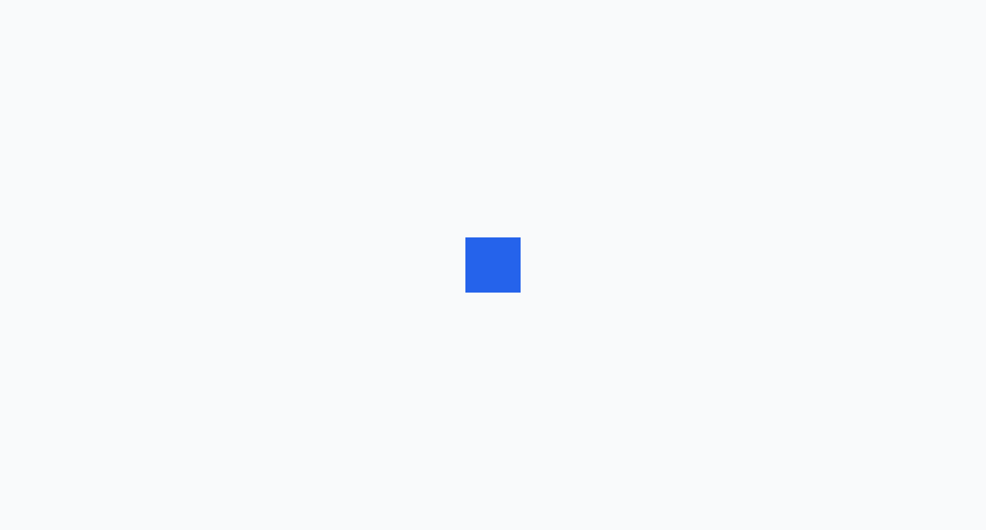
click at [90, 242] on div at bounding box center [493, 265] width 986 height 530
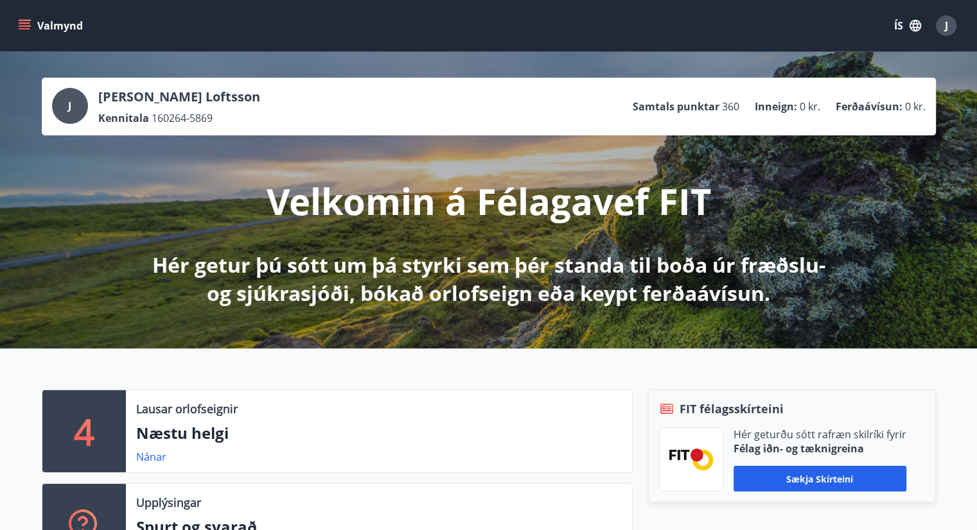
click at [22, 20] on icon "menu" at bounding box center [26, 20] width 14 height 1
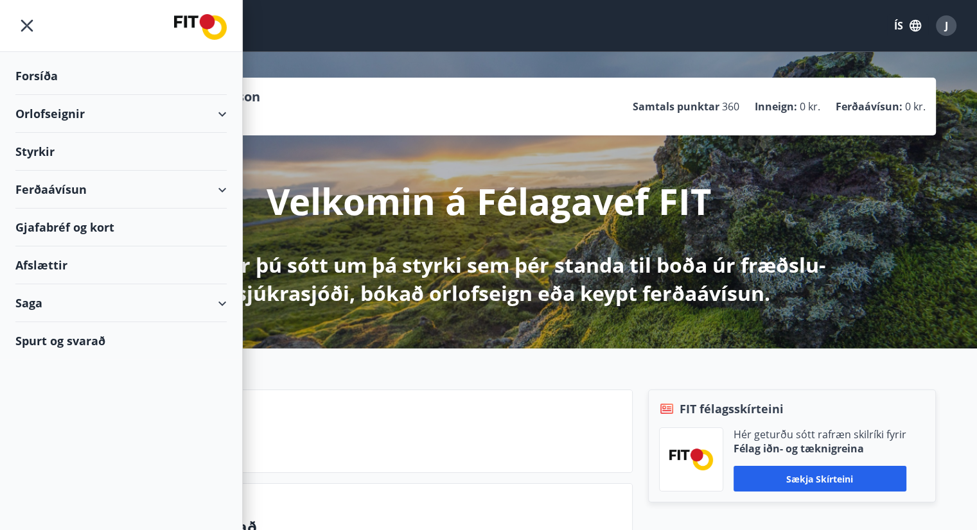
click at [224, 188] on div "Ferðaávísun" at bounding box center [120, 190] width 211 height 38
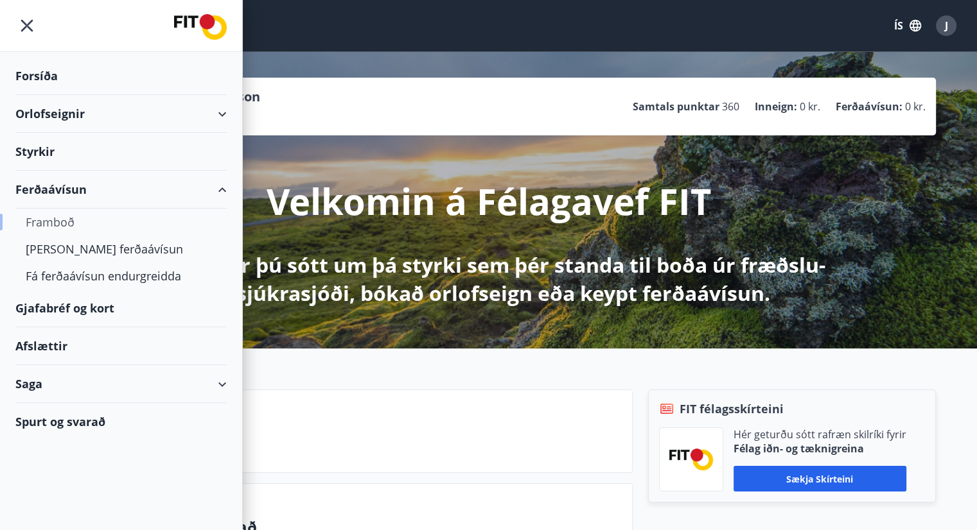
click at [64, 222] on div "Framboð" at bounding box center [121, 222] width 191 height 27
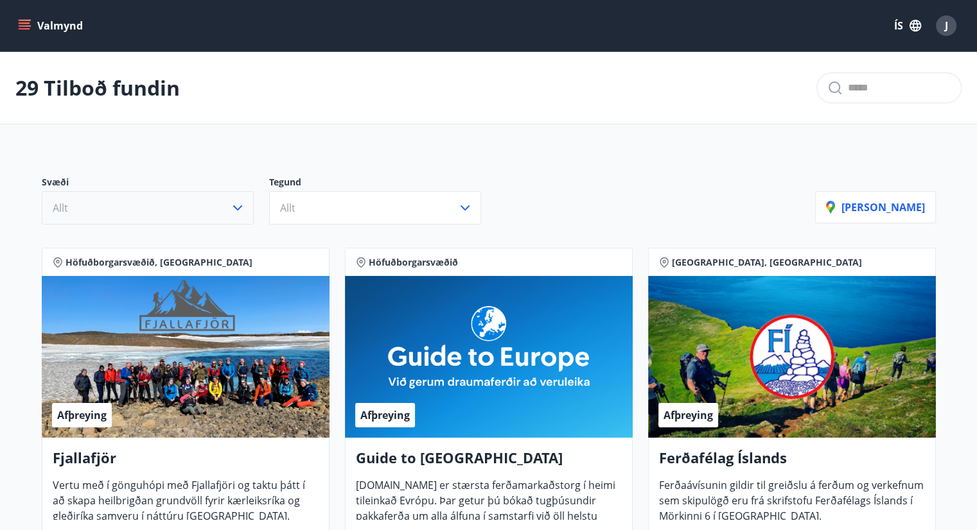
click at [235, 212] on icon "button" at bounding box center [237, 207] width 15 height 15
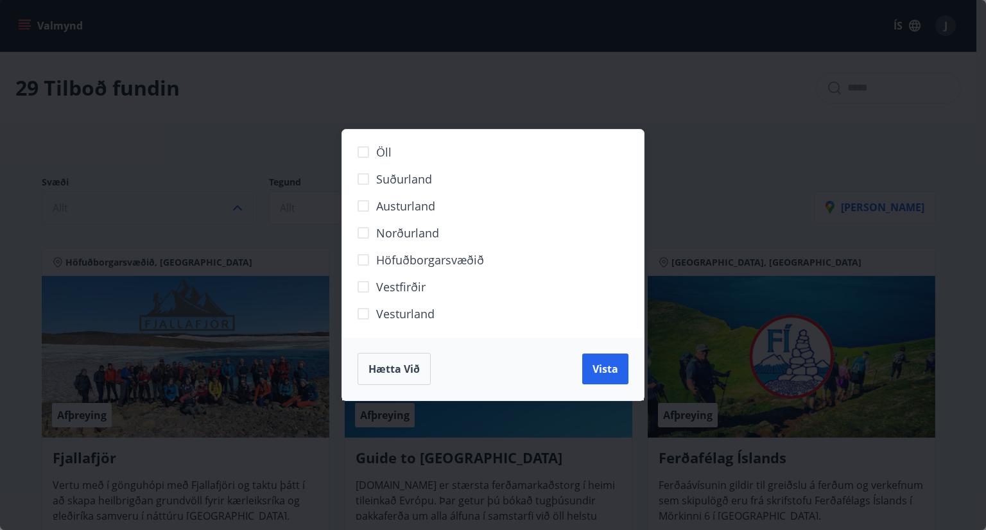
click at [415, 236] on span "Norðurland" at bounding box center [407, 233] width 63 height 17
click at [611, 371] on span "Vista" at bounding box center [606, 369] width 26 height 14
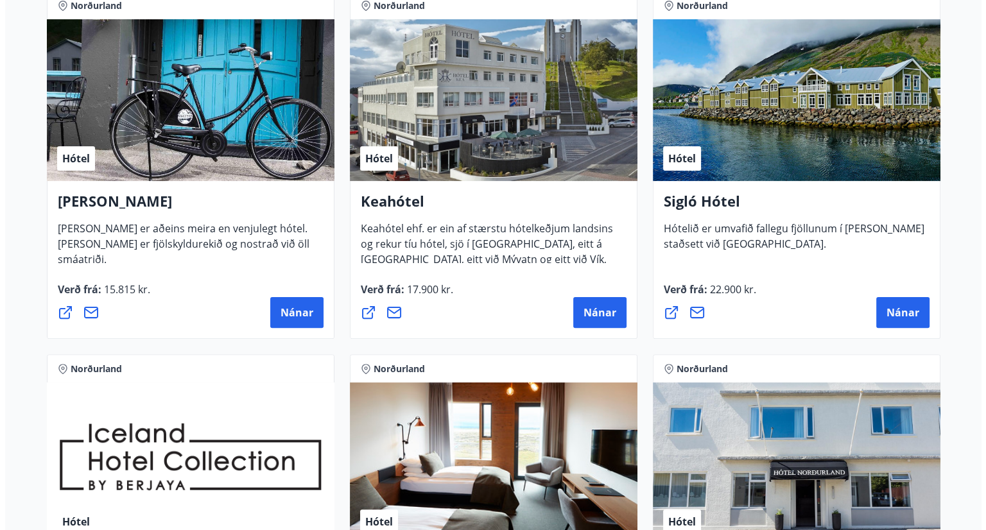
scroll to position [294, 0]
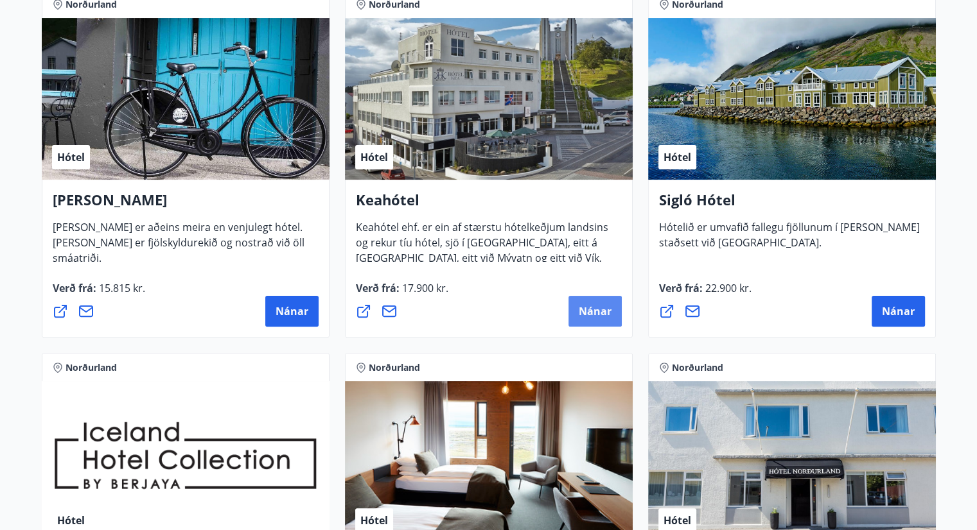
click at [596, 306] on span "Nánar" at bounding box center [595, 311] width 33 height 14
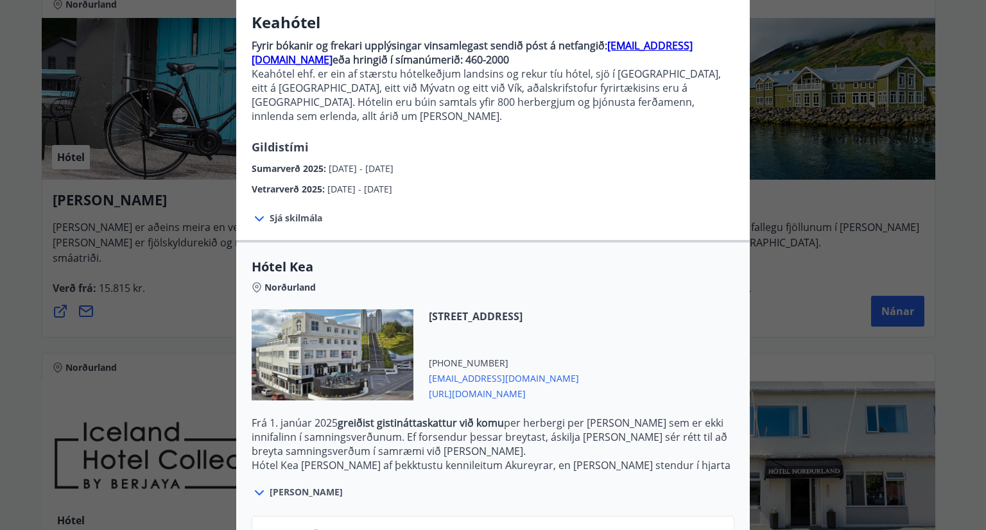
scroll to position [188, 0]
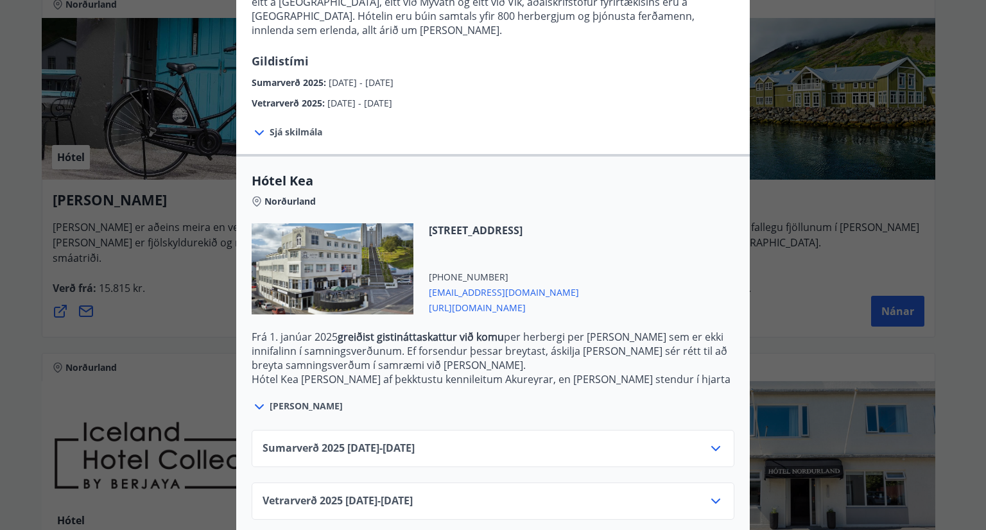
click at [715, 499] on icon at bounding box center [715, 501] width 9 height 5
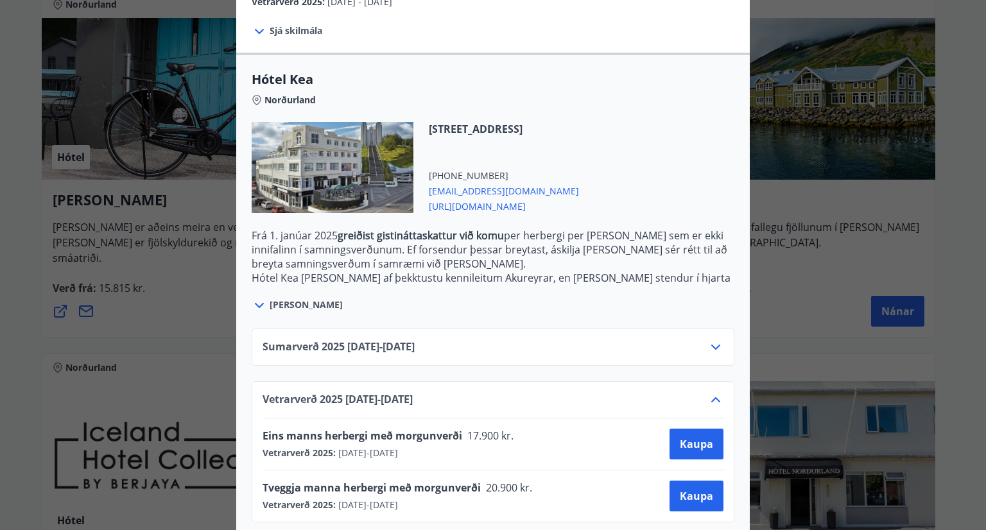
scroll to position [291, 0]
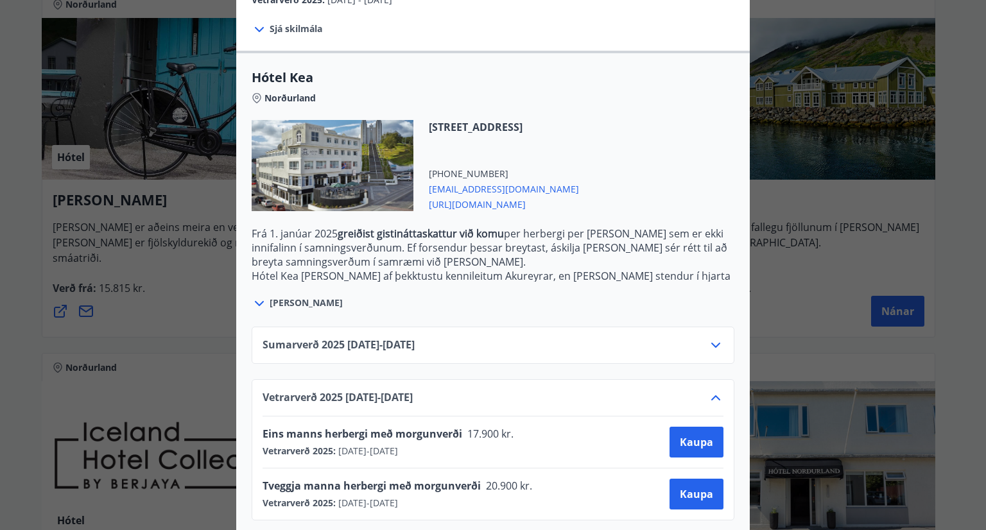
click at [254, 22] on icon at bounding box center [259, 29] width 15 height 15
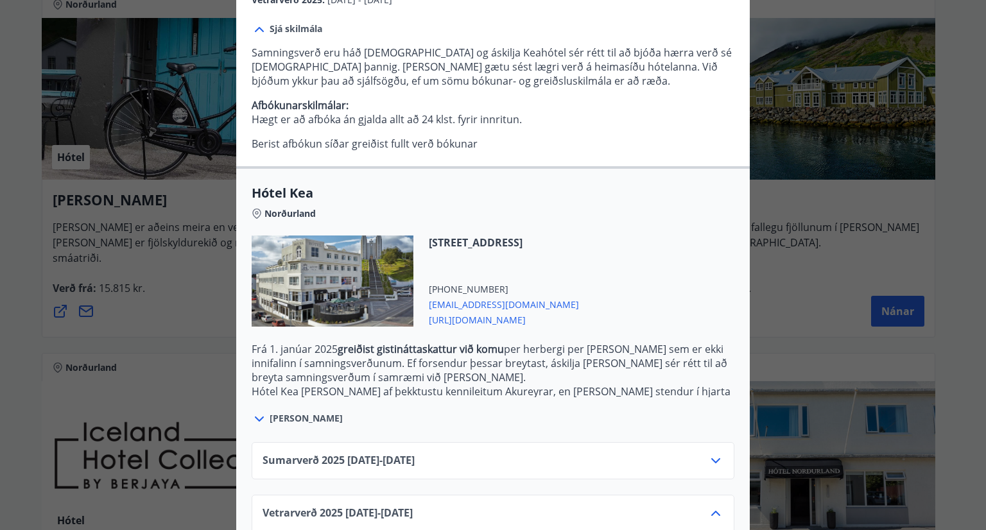
click at [207, 261] on div "Keahótel Fyrir bókanir og frekari upplýsingar vinsamlegast sendið póst á netfan…" at bounding box center [493, 265] width 986 height 530
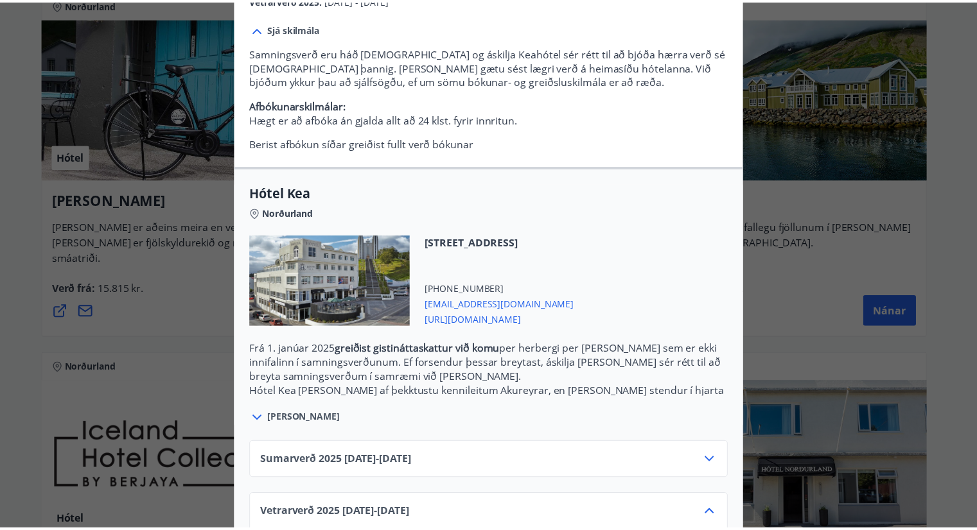
scroll to position [0, 0]
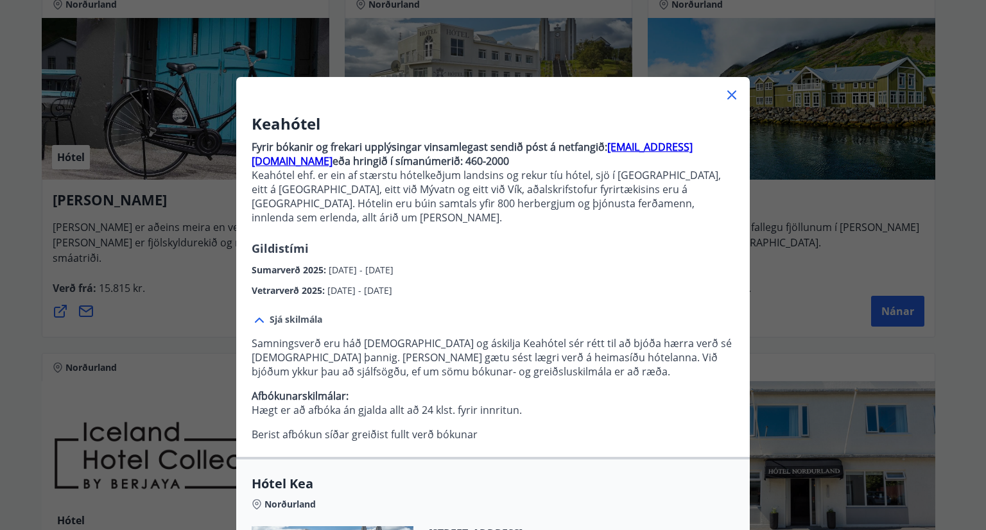
click at [726, 91] on icon at bounding box center [731, 94] width 15 height 15
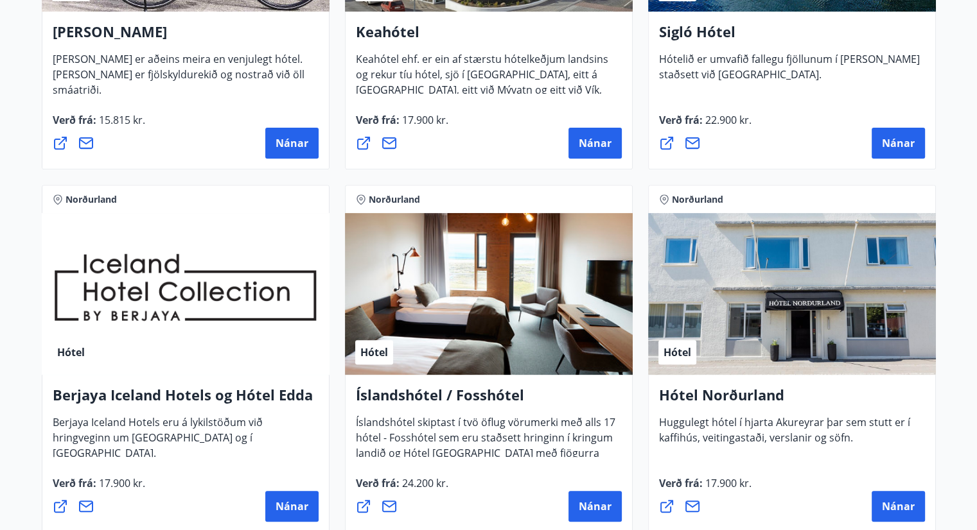
scroll to position [464, 0]
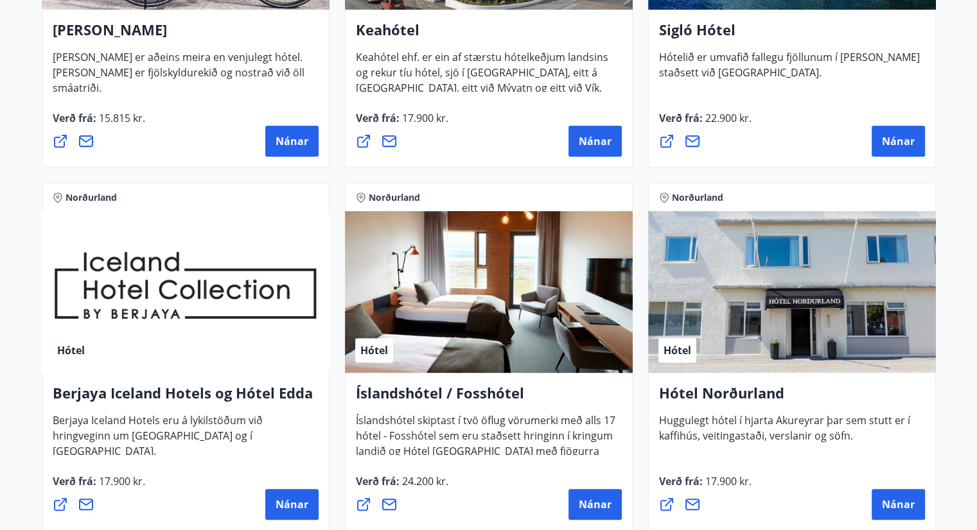
click at [142, 286] on div "Hótel" at bounding box center [186, 292] width 288 height 162
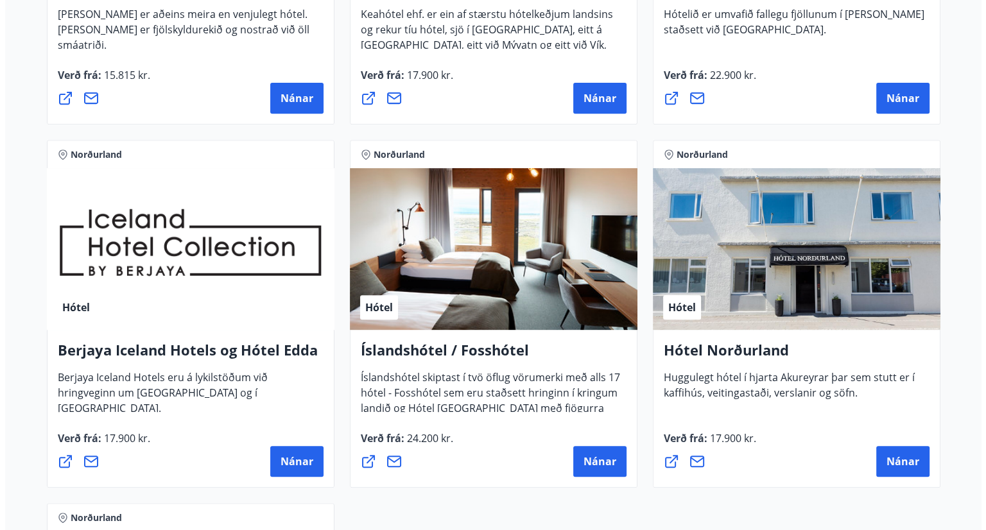
scroll to position [511, 0]
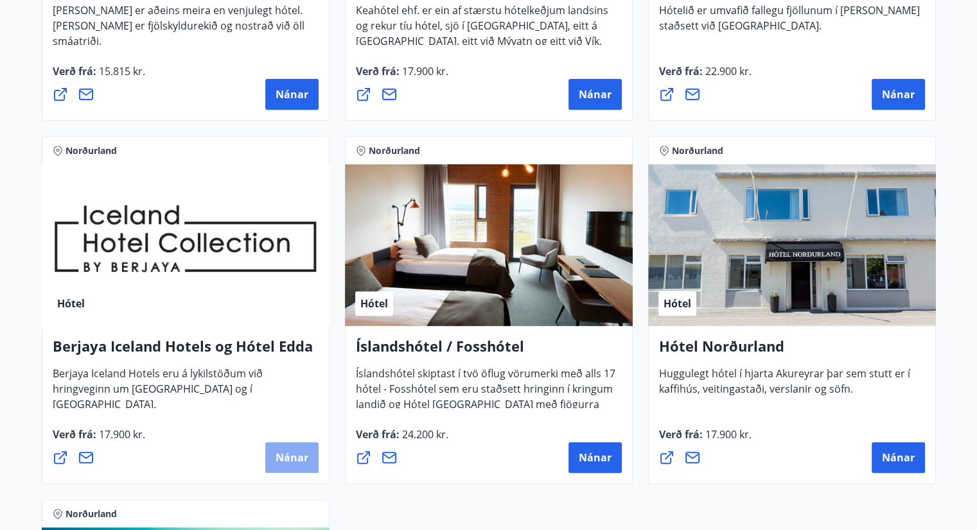
click at [274, 457] on button "Nánar" at bounding box center [291, 457] width 53 height 31
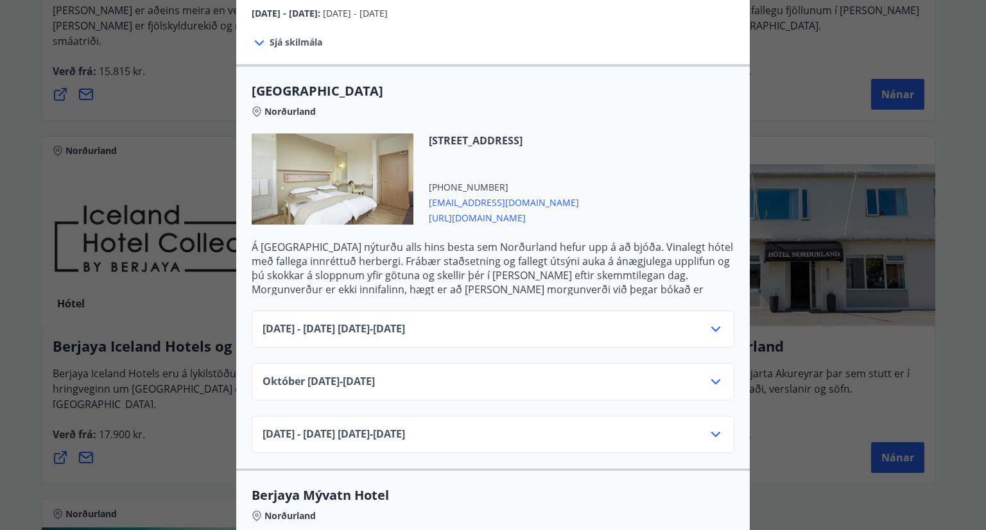
scroll to position [284, 0]
click at [709, 374] on icon at bounding box center [715, 381] width 15 height 15
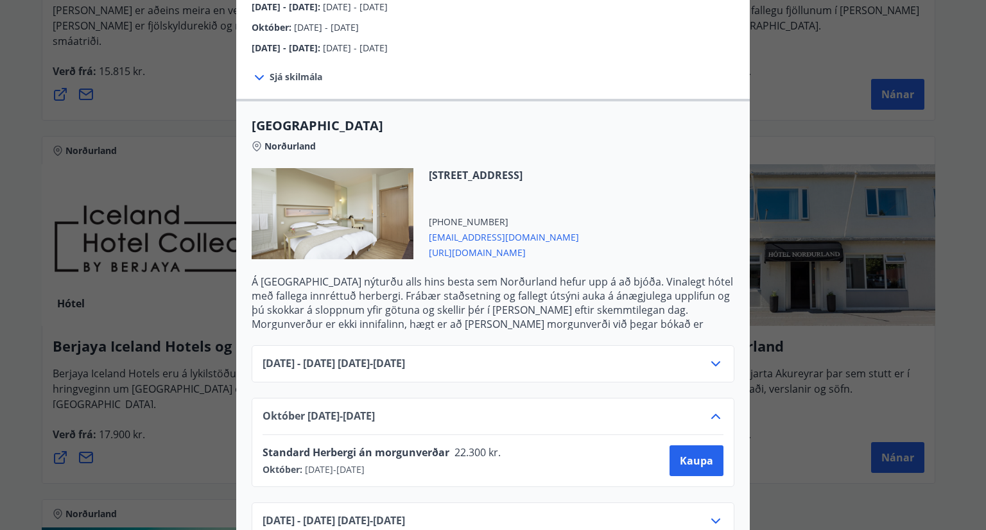
scroll to position [256, 0]
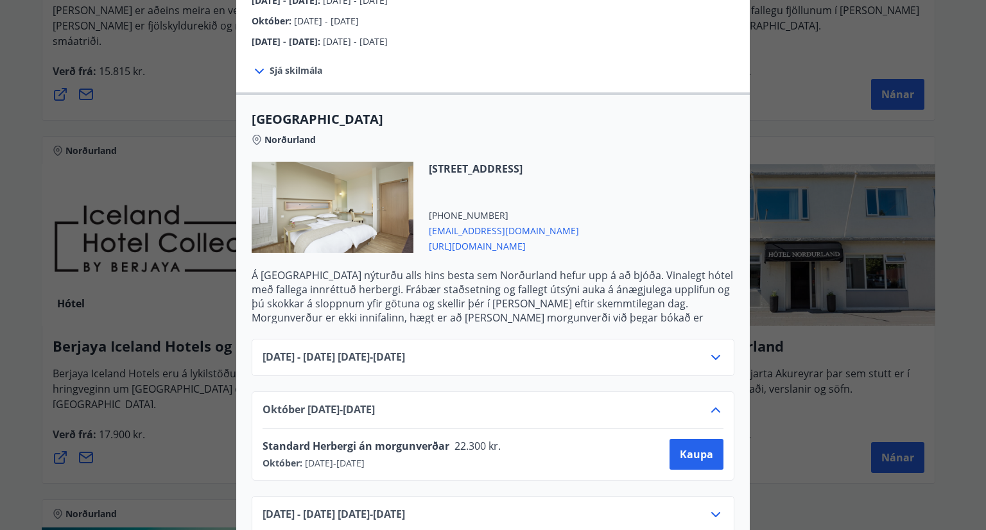
click at [473, 132] on div "Norðurland" at bounding box center [493, 137] width 483 height 18
click at [442, 110] on span "Berjaya Akureyri Hotel" at bounding box center [493, 119] width 483 height 18
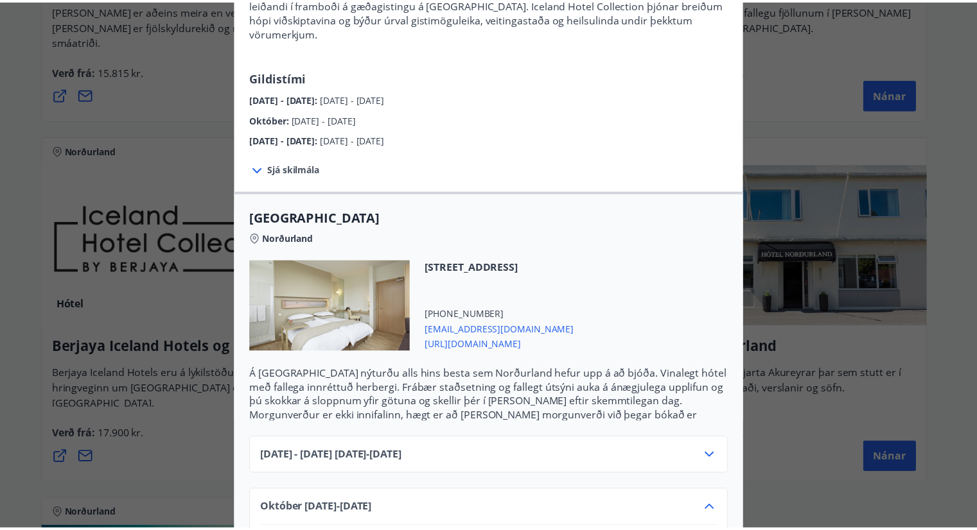
scroll to position [0, 0]
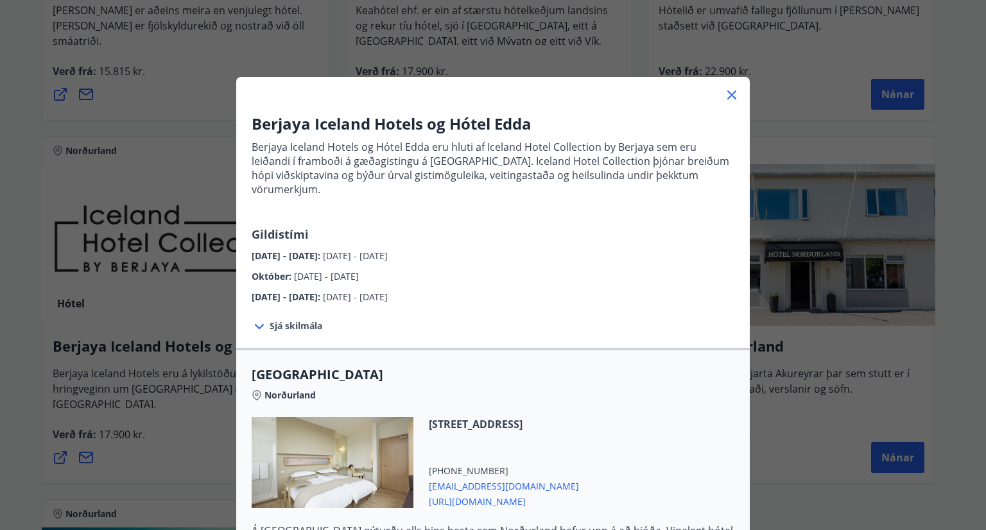
click at [728, 96] on icon at bounding box center [732, 95] width 9 height 9
